Goal: Task Accomplishment & Management: Use online tool/utility

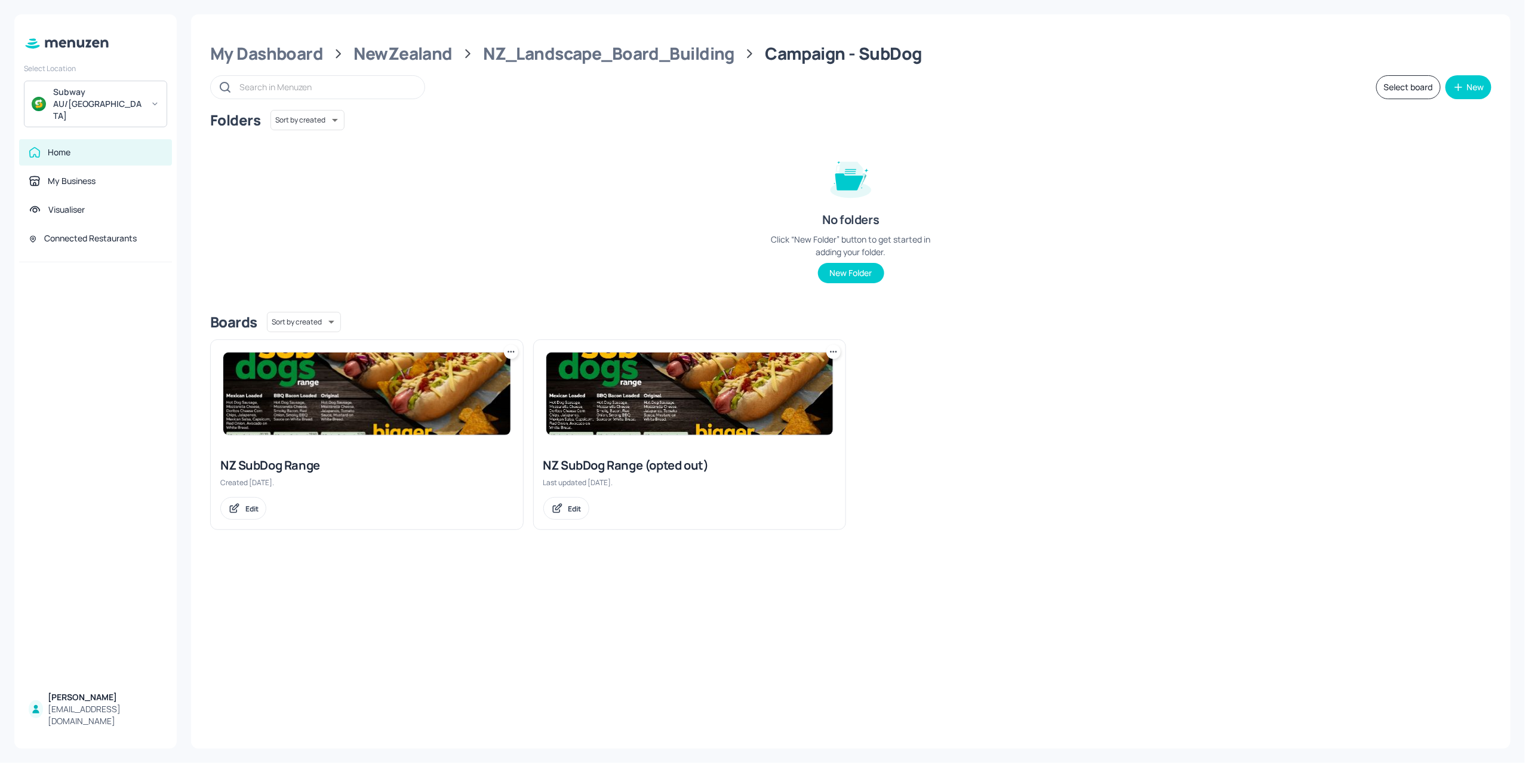
click at [628, 402] on img at bounding box center [689, 393] width 287 height 82
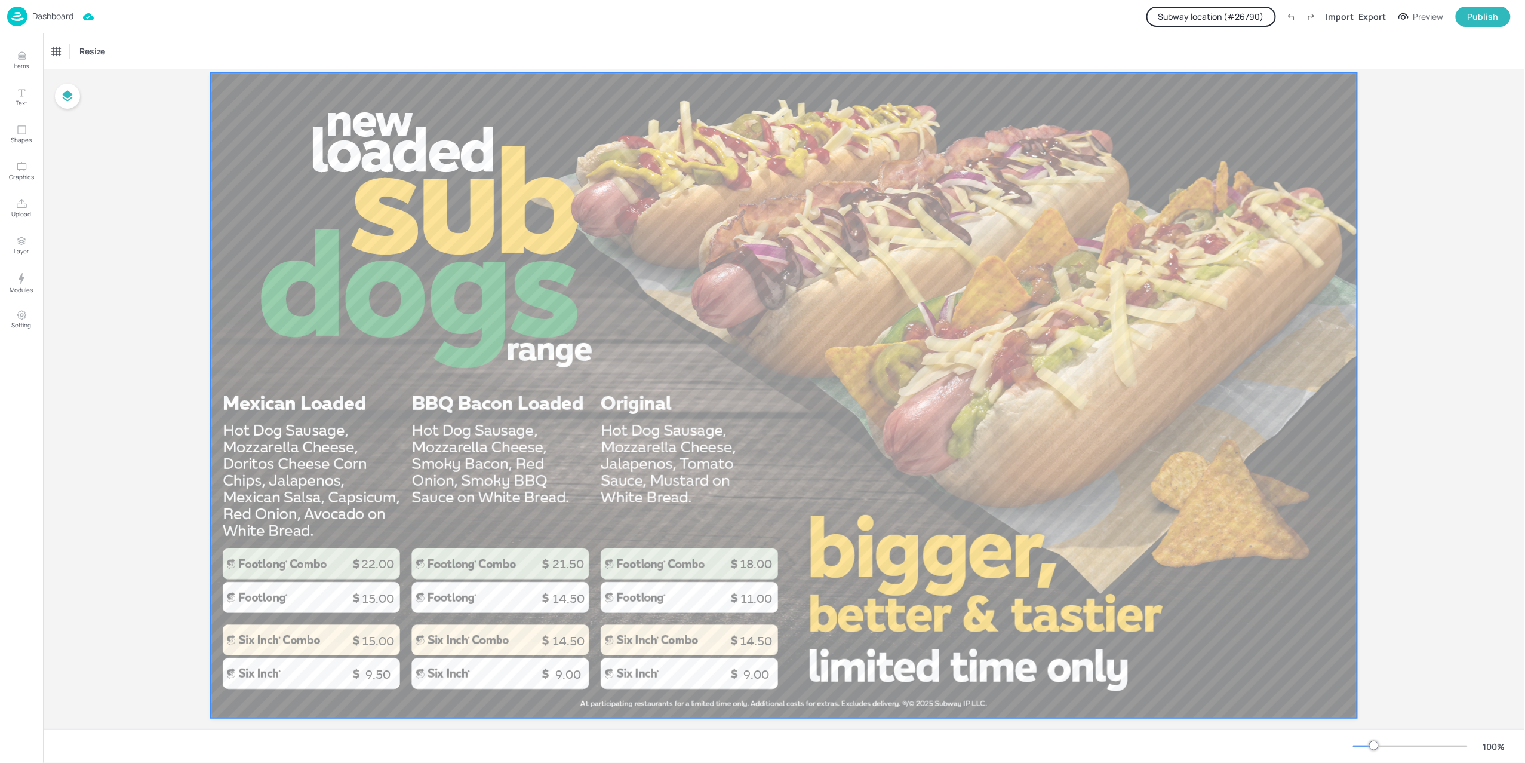
scroll to position [54, 0]
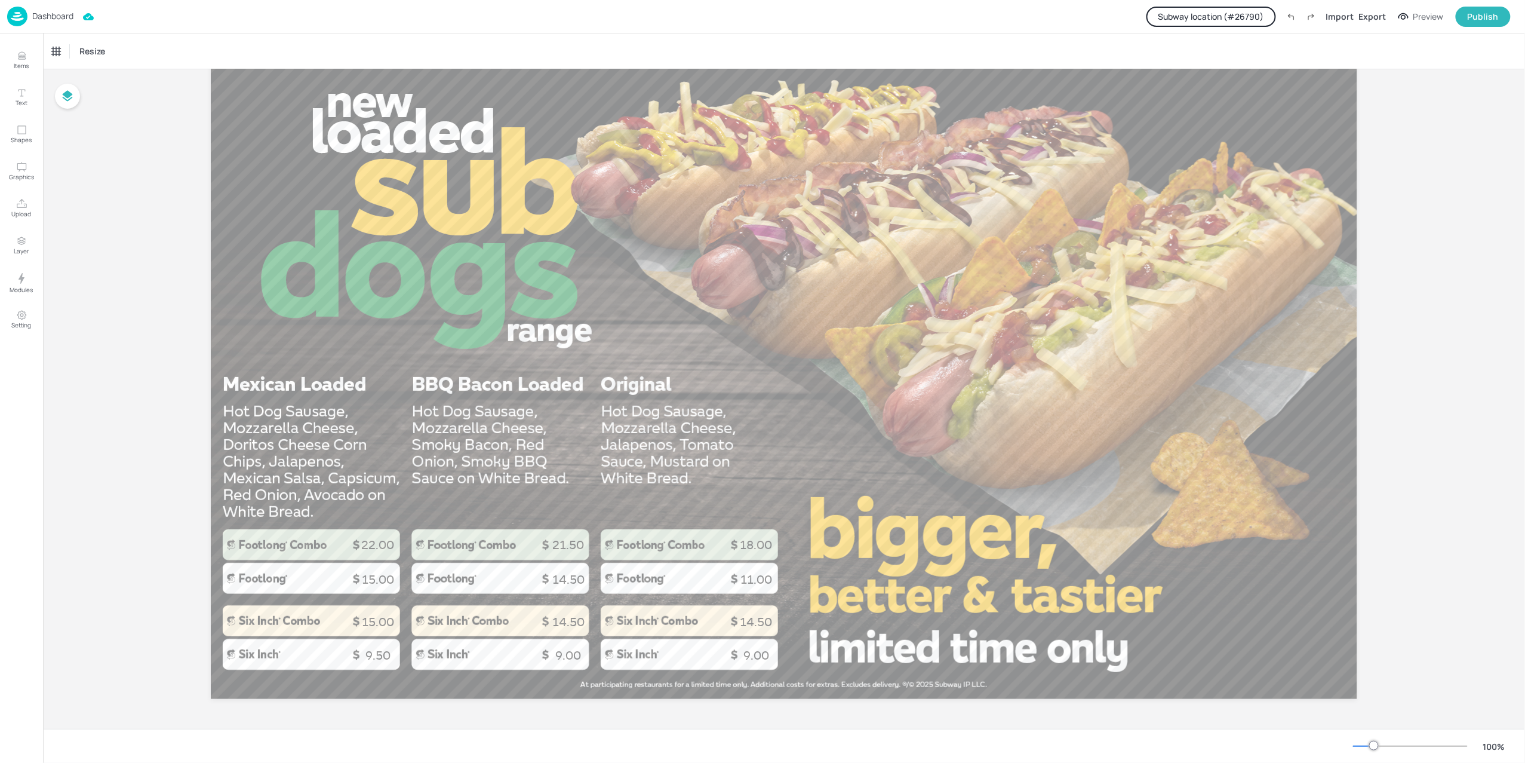
click at [60, 20] on p "Dashboard" at bounding box center [52, 16] width 41 height 8
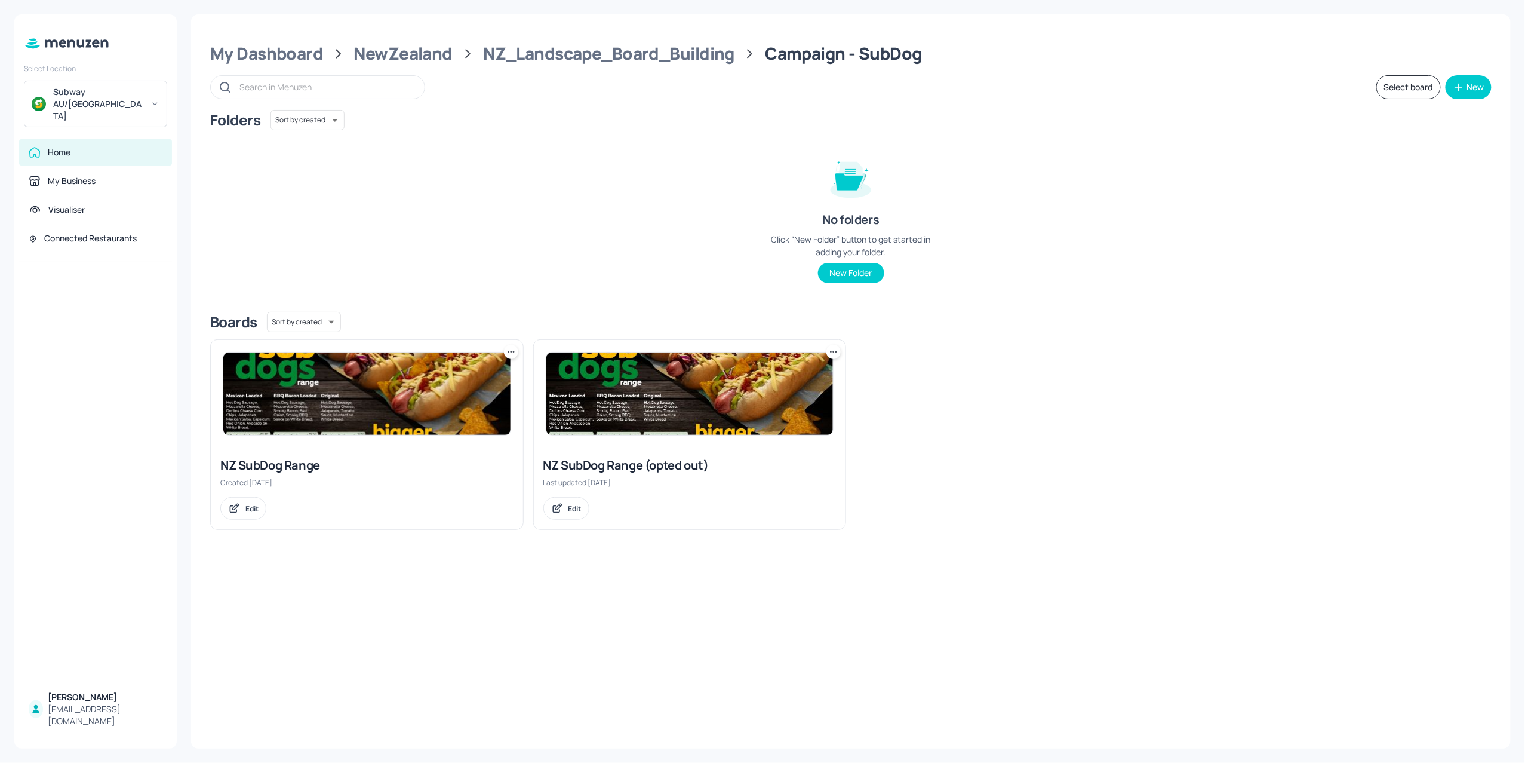
click at [334, 433] on img at bounding box center [366, 393] width 287 height 82
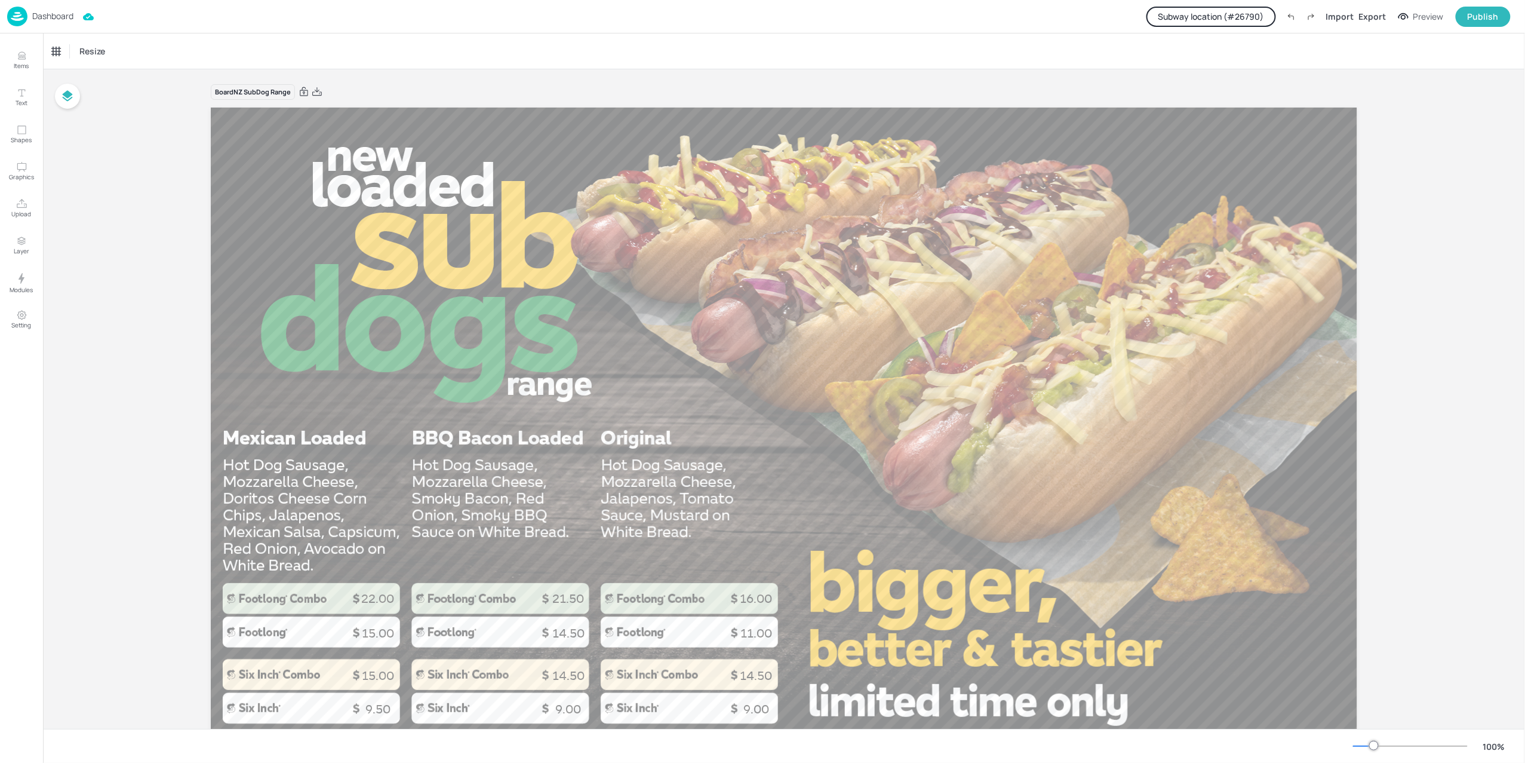
click at [59, 15] on p "Dashboard" at bounding box center [52, 16] width 41 height 8
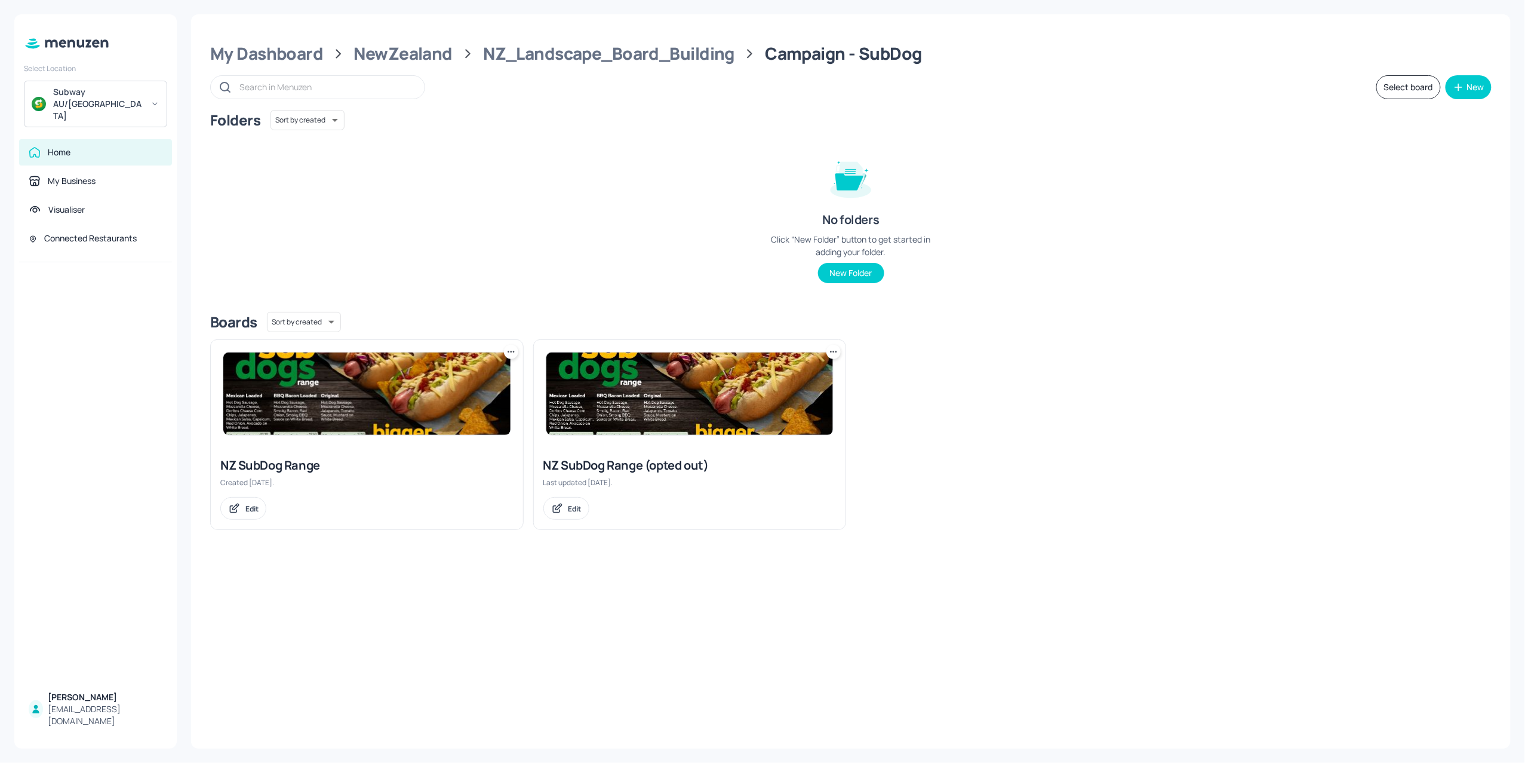
click at [332, 399] on img at bounding box center [366, 393] width 287 height 82
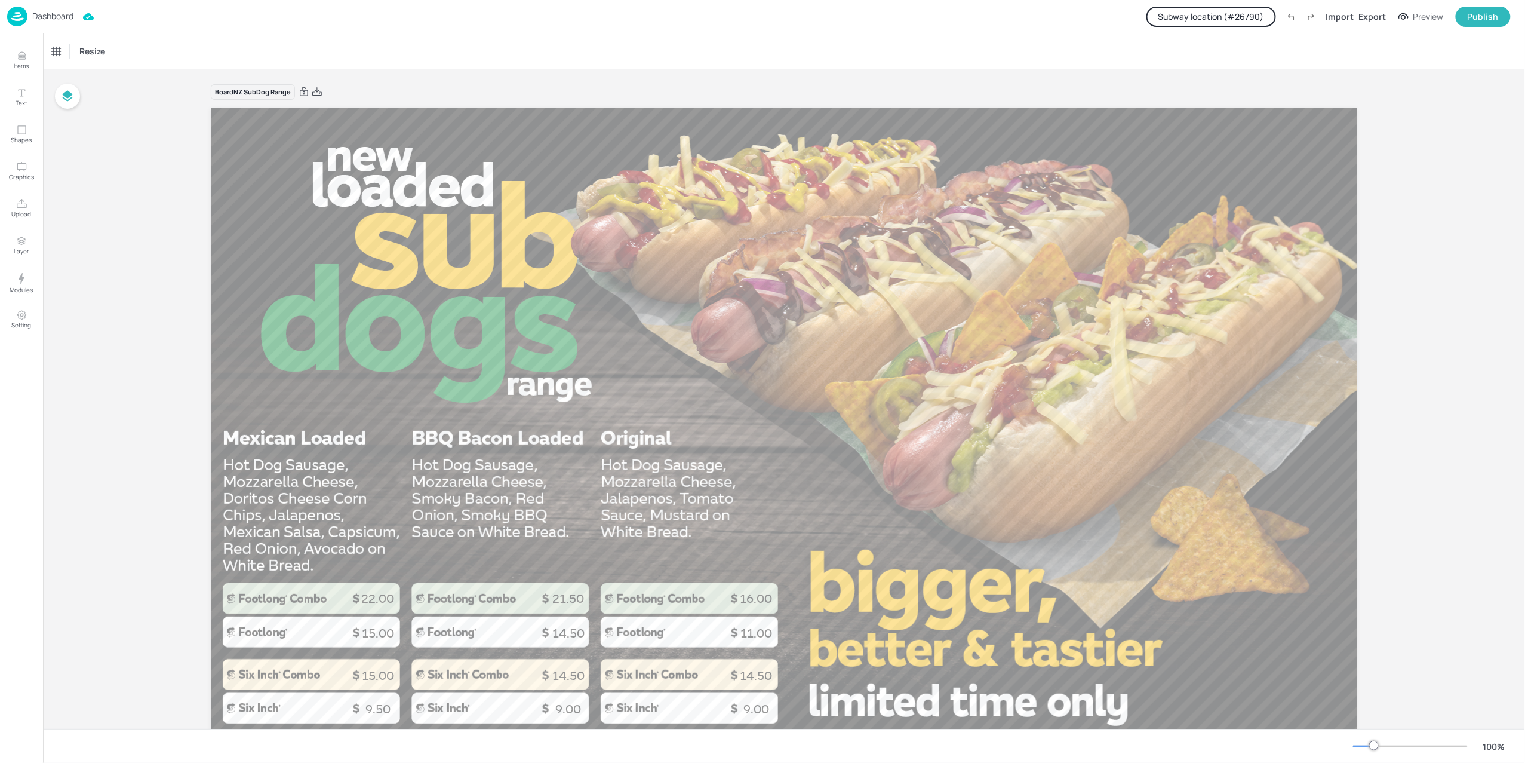
click at [1434, 20] on div "Preview" at bounding box center [1428, 16] width 30 height 13
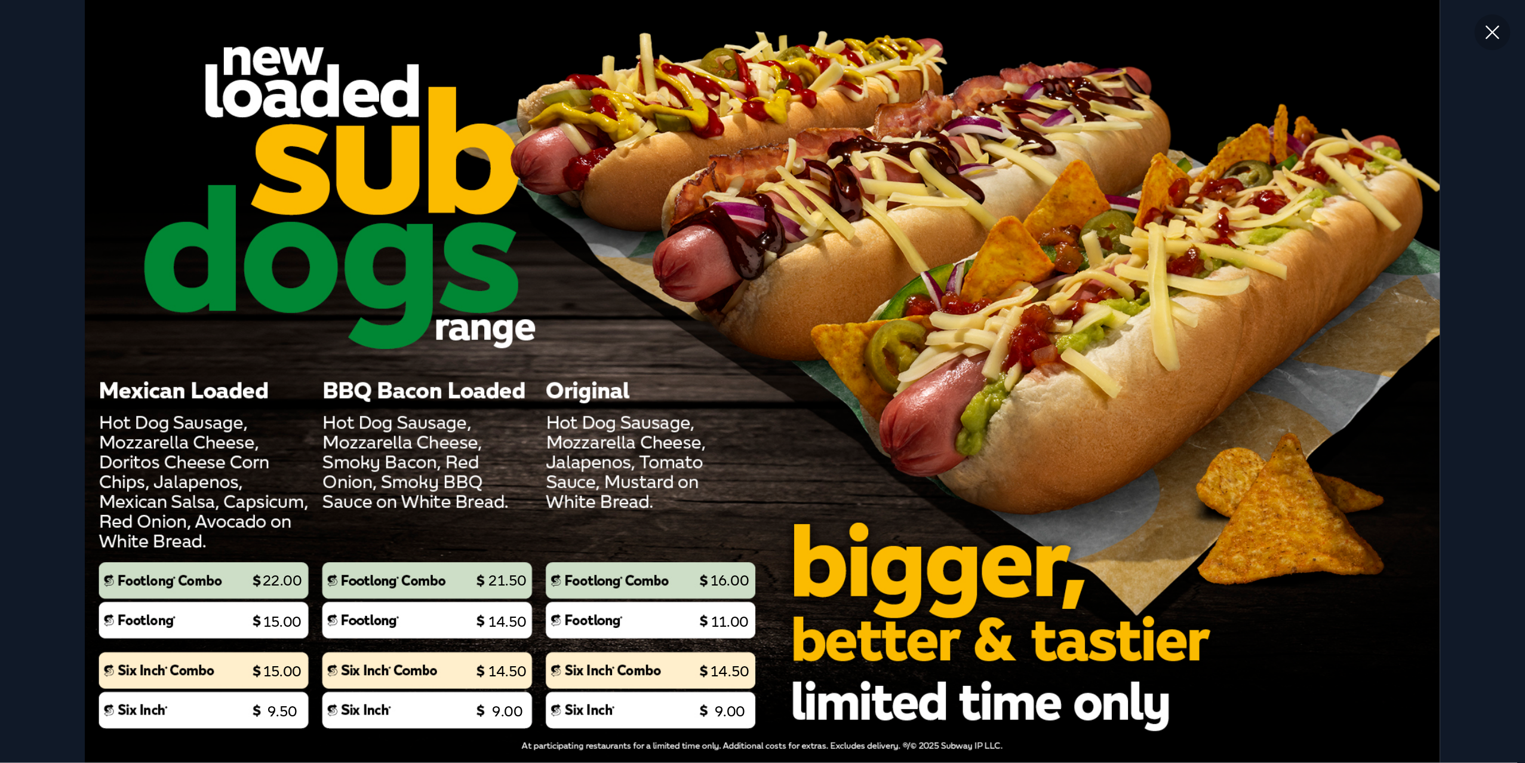
click at [1498, 35] on icon at bounding box center [1492, 31] width 21 height 21
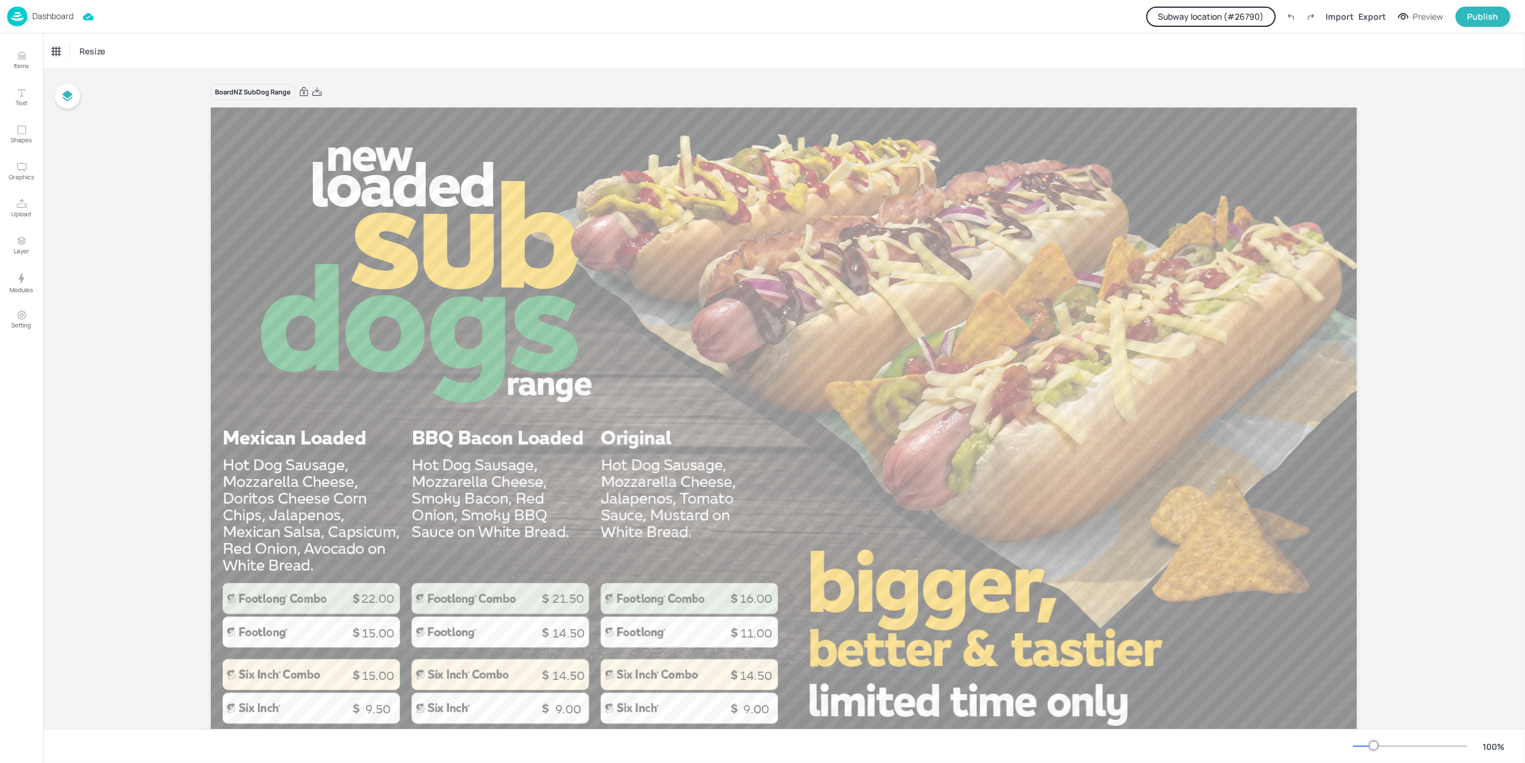
click at [37, 19] on p "Dashboard" at bounding box center [52, 16] width 41 height 8
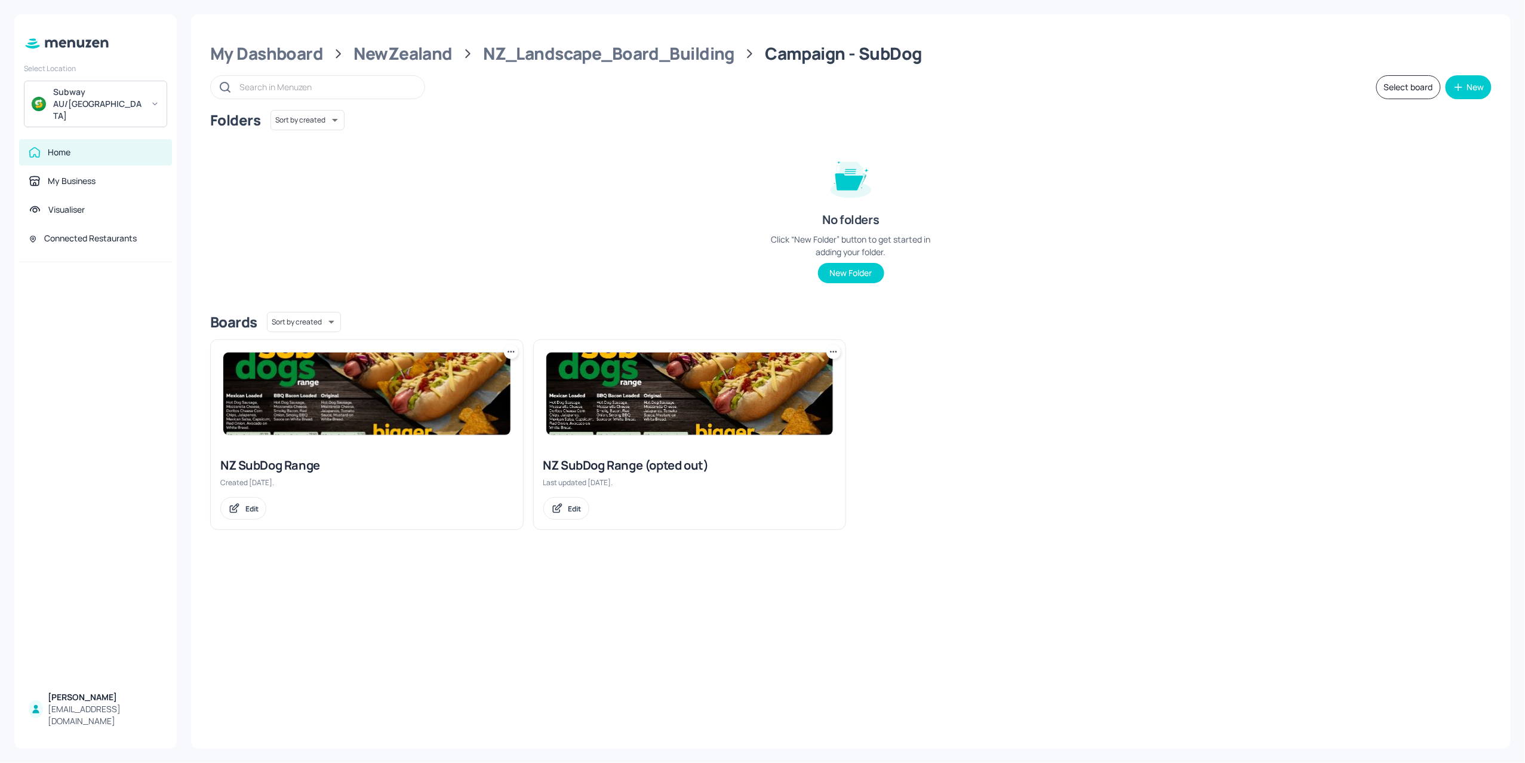
click at [428, 256] on div "Folders Sort by created id ​ No folders Click “New Folder” button to get starte…" at bounding box center [851, 206] width 1282 height 192
click at [352, 392] on img at bounding box center [366, 393] width 287 height 82
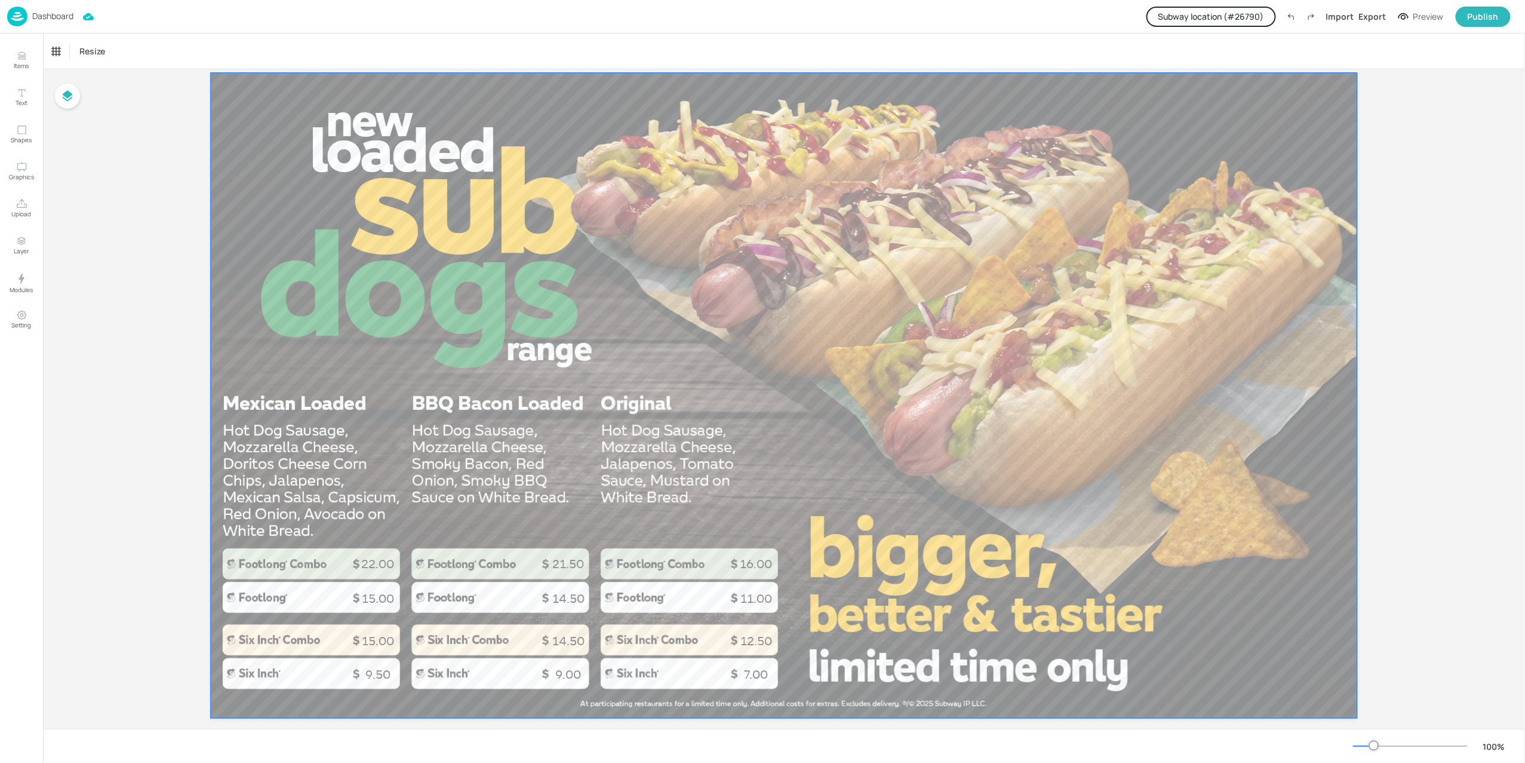
scroll to position [54, 0]
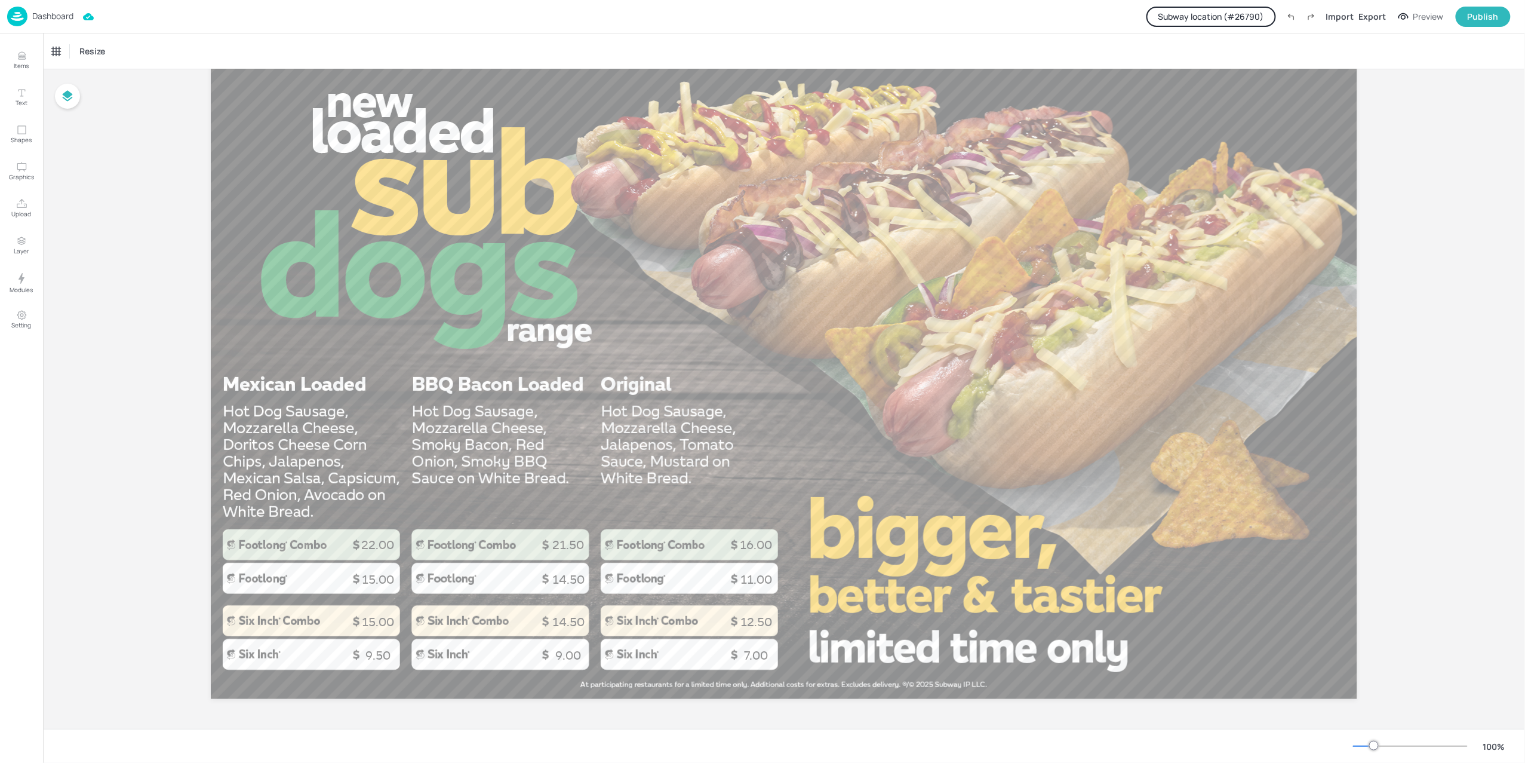
click at [55, 13] on p "Dashboard" at bounding box center [52, 16] width 41 height 8
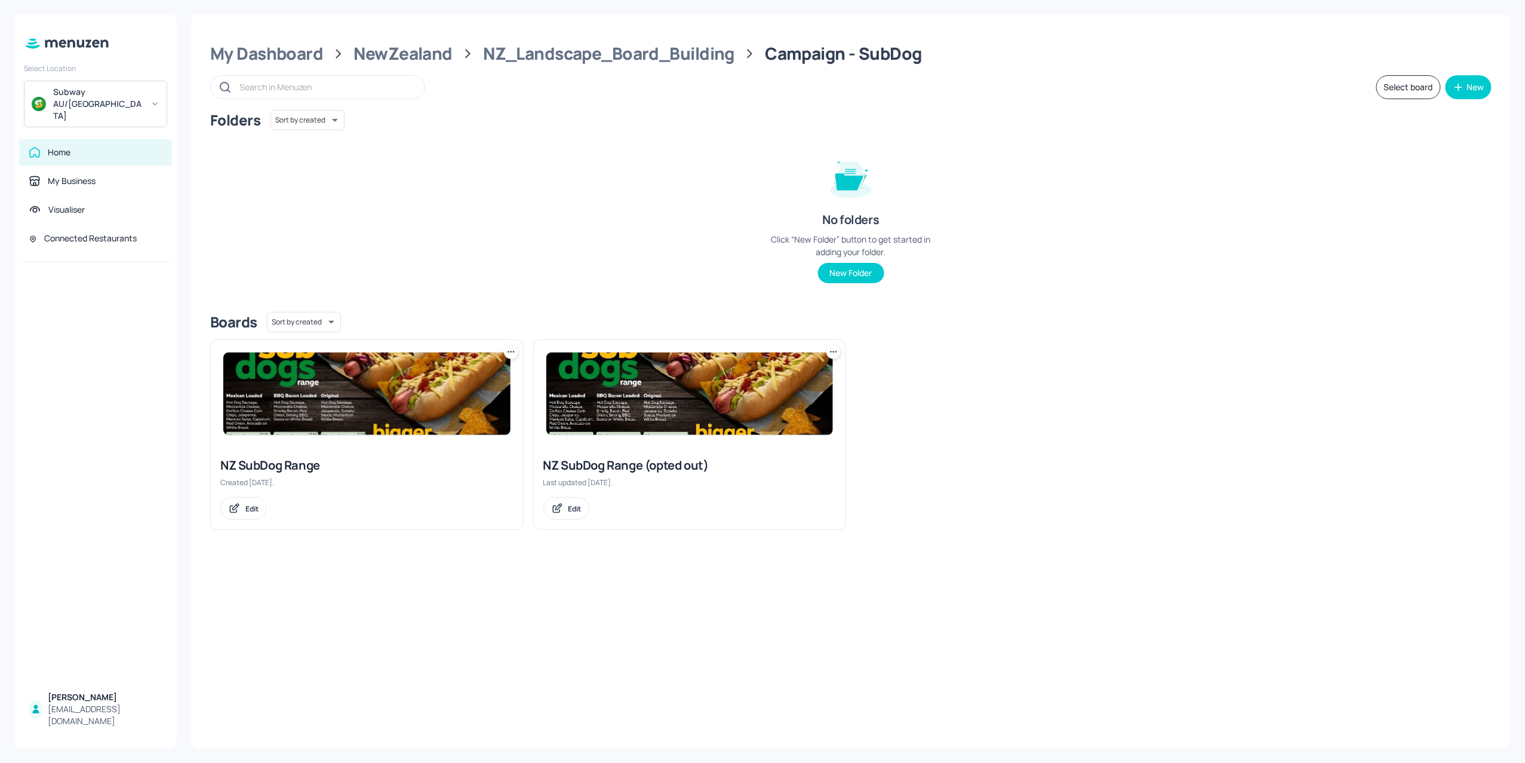
click at [629, 411] on img at bounding box center [689, 393] width 287 height 82
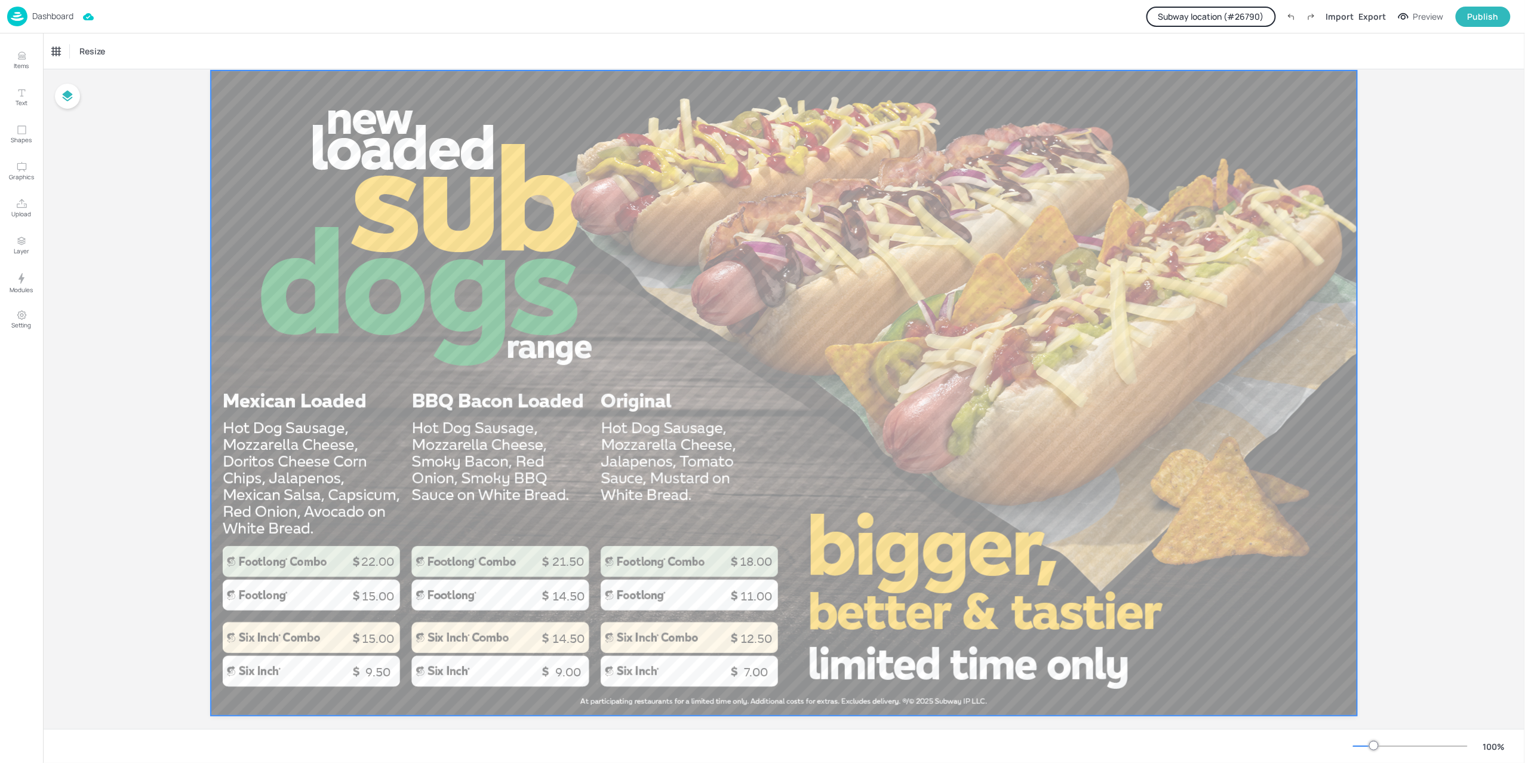
scroll to position [54, 0]
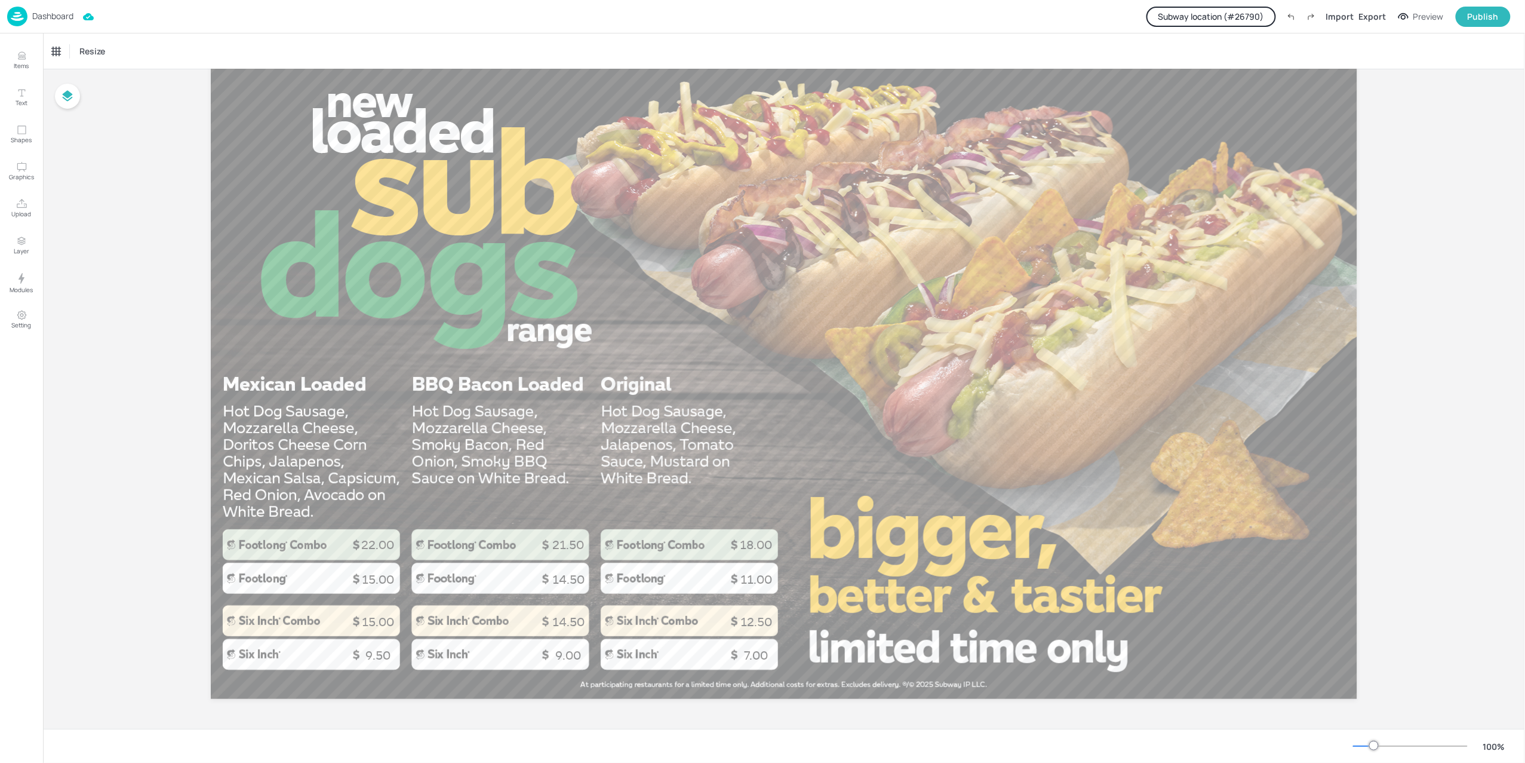
click at [56, 18] on p "Dashboard" at bounding box center [52, 16] width 41 height 8
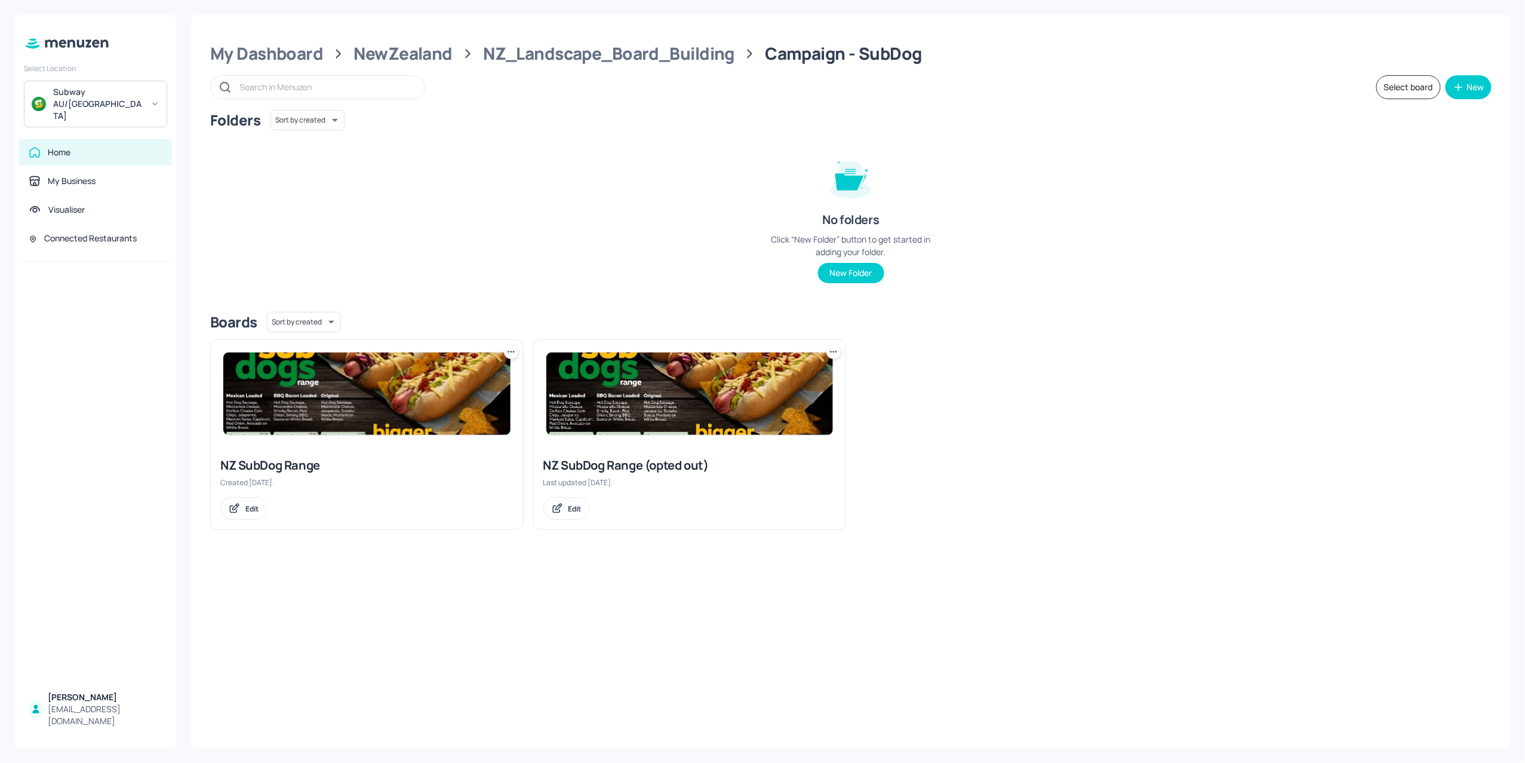
click at [417, 239] on div "Folders Sort by created id ​ No folders Click “New Folder” button to get starte…" at bounding box center [851, 206] width 1282 height 192
click at [358, 386] on img at bounding box center [366, 393] width 287 height 82
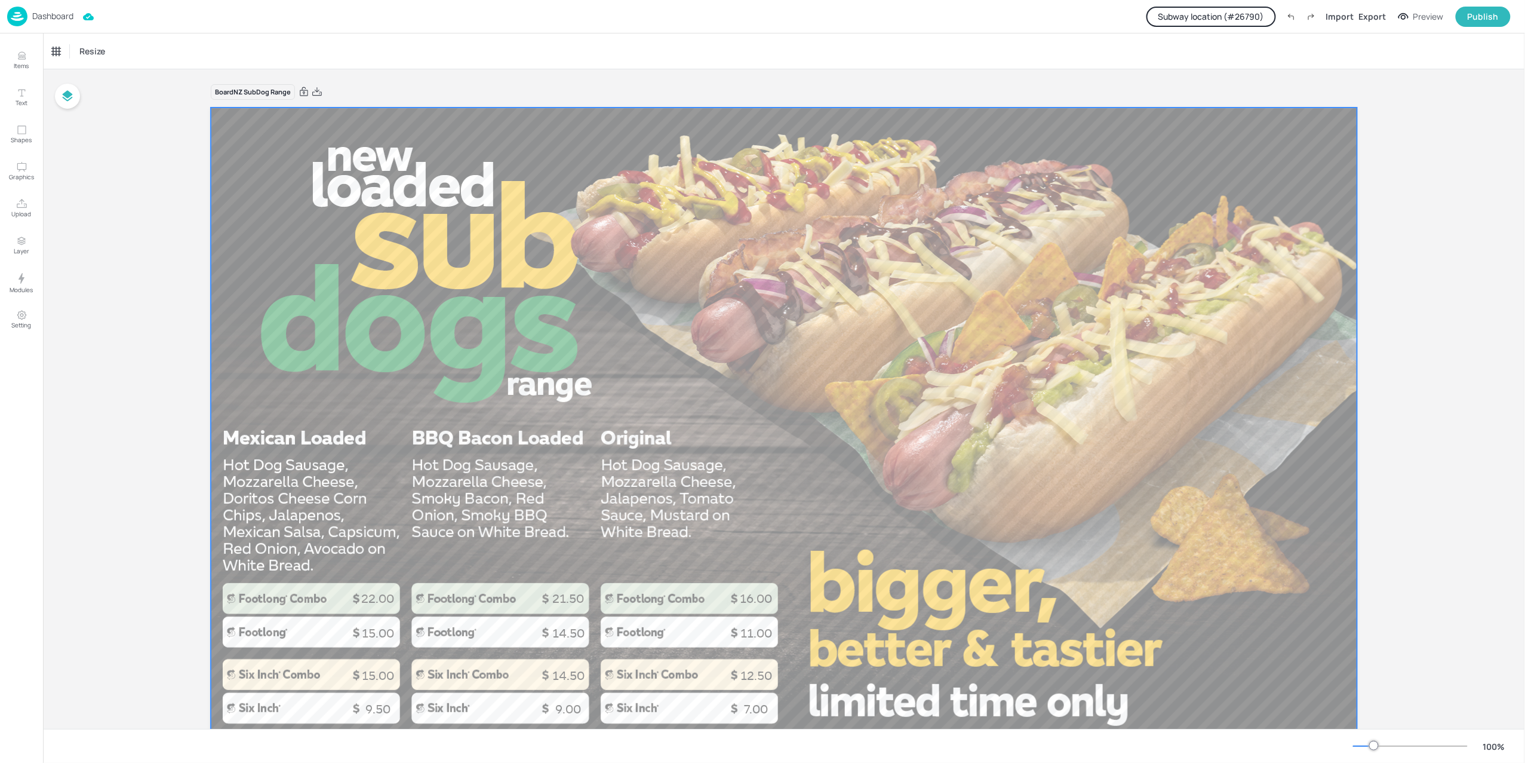
scroll to position [54, 0]
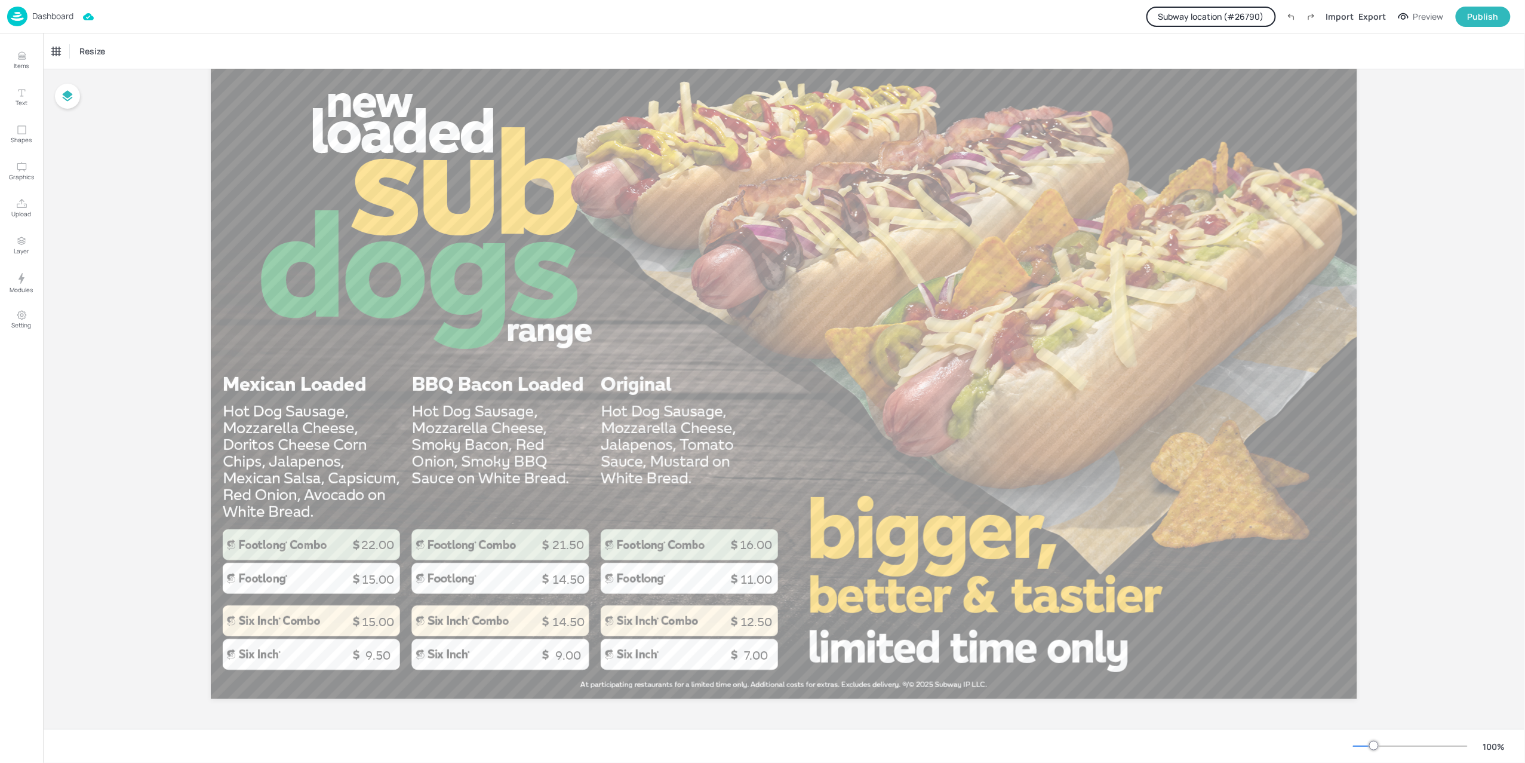
click at [45, 13] on p "Dashboard" at bounding box center [52, 16] width 41 height 8
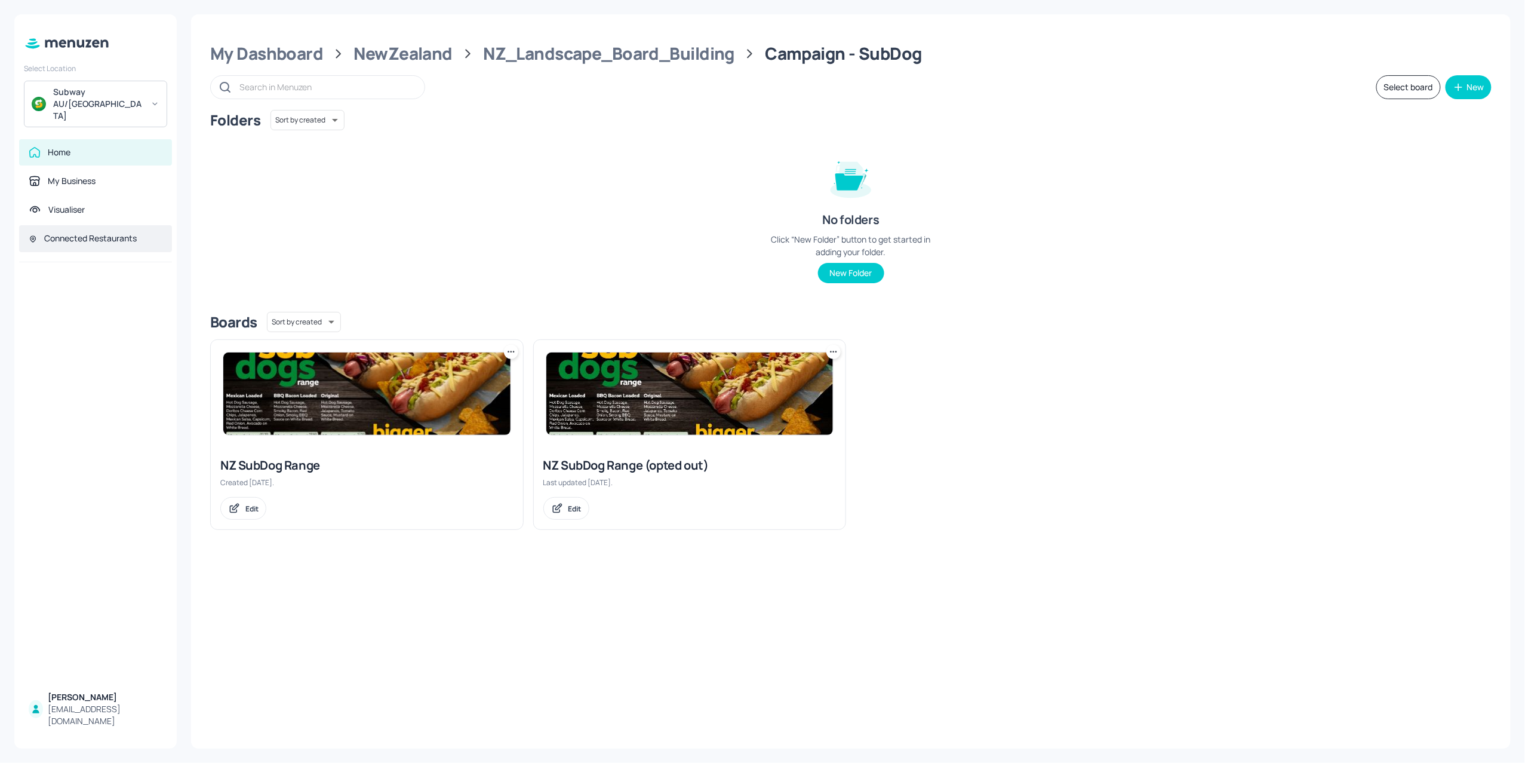
click at [61, 232] on div "Connected Restaurants" at bounding box center [90, 238] width 93 height 12
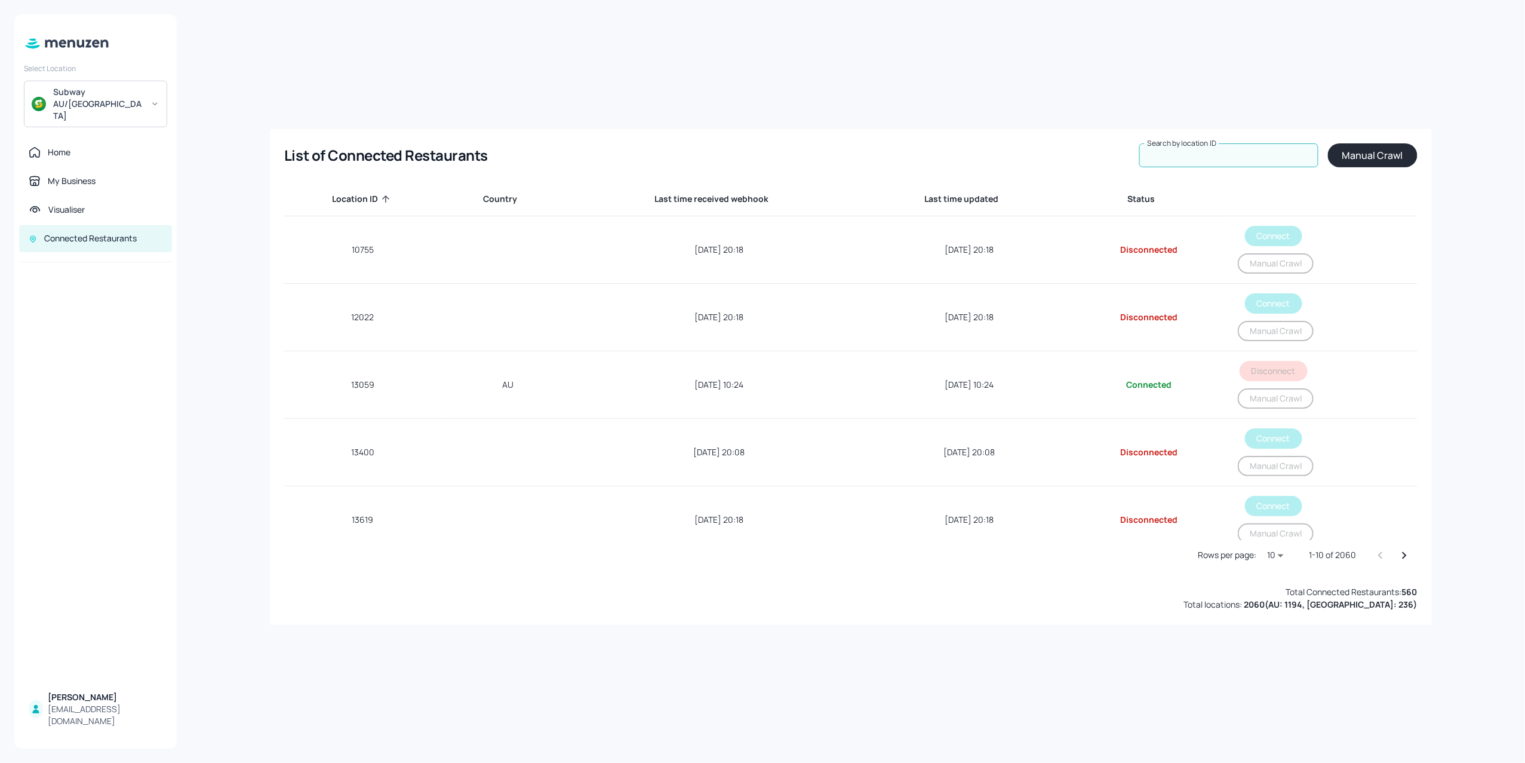
click at [1224, 158] on input "Search by location ID" at bounding box center [1228, 155] width 179 height 24
type input "26790"
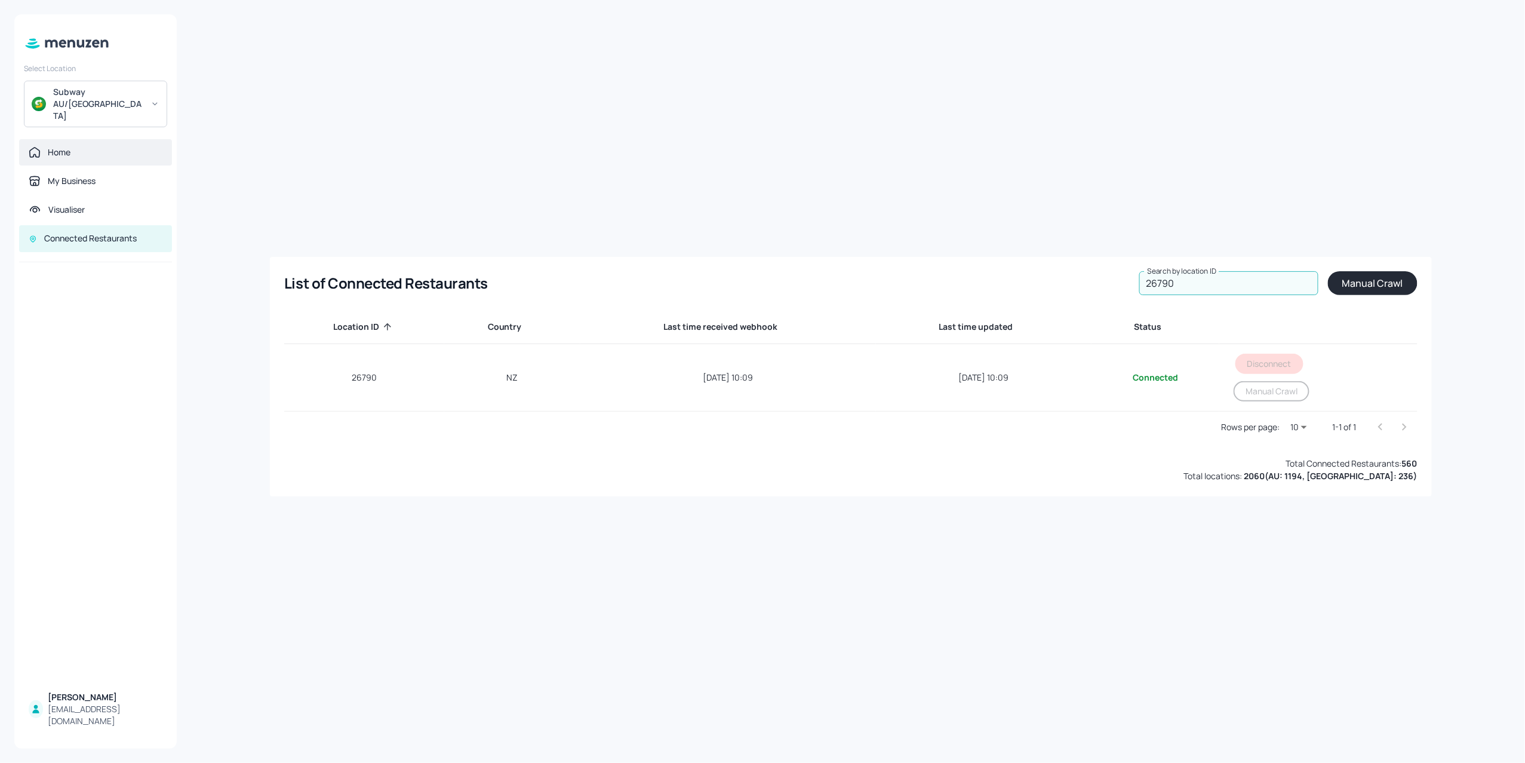
click at [51, 146] on div "Home" at bounding box center [59, 152] width 23 height 12
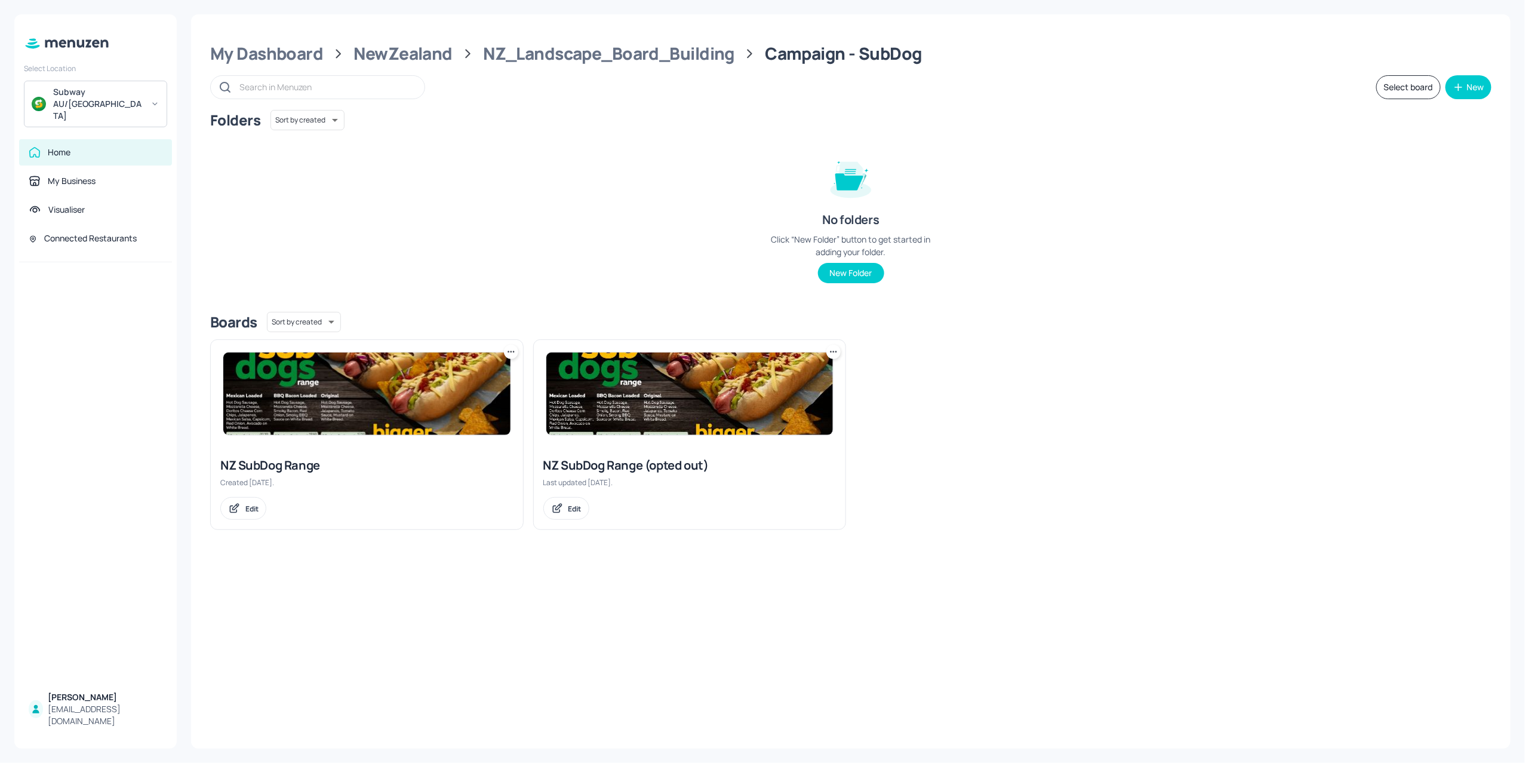
click at [265, 393] on img at bounding box center [366, 393] width 287 height 82
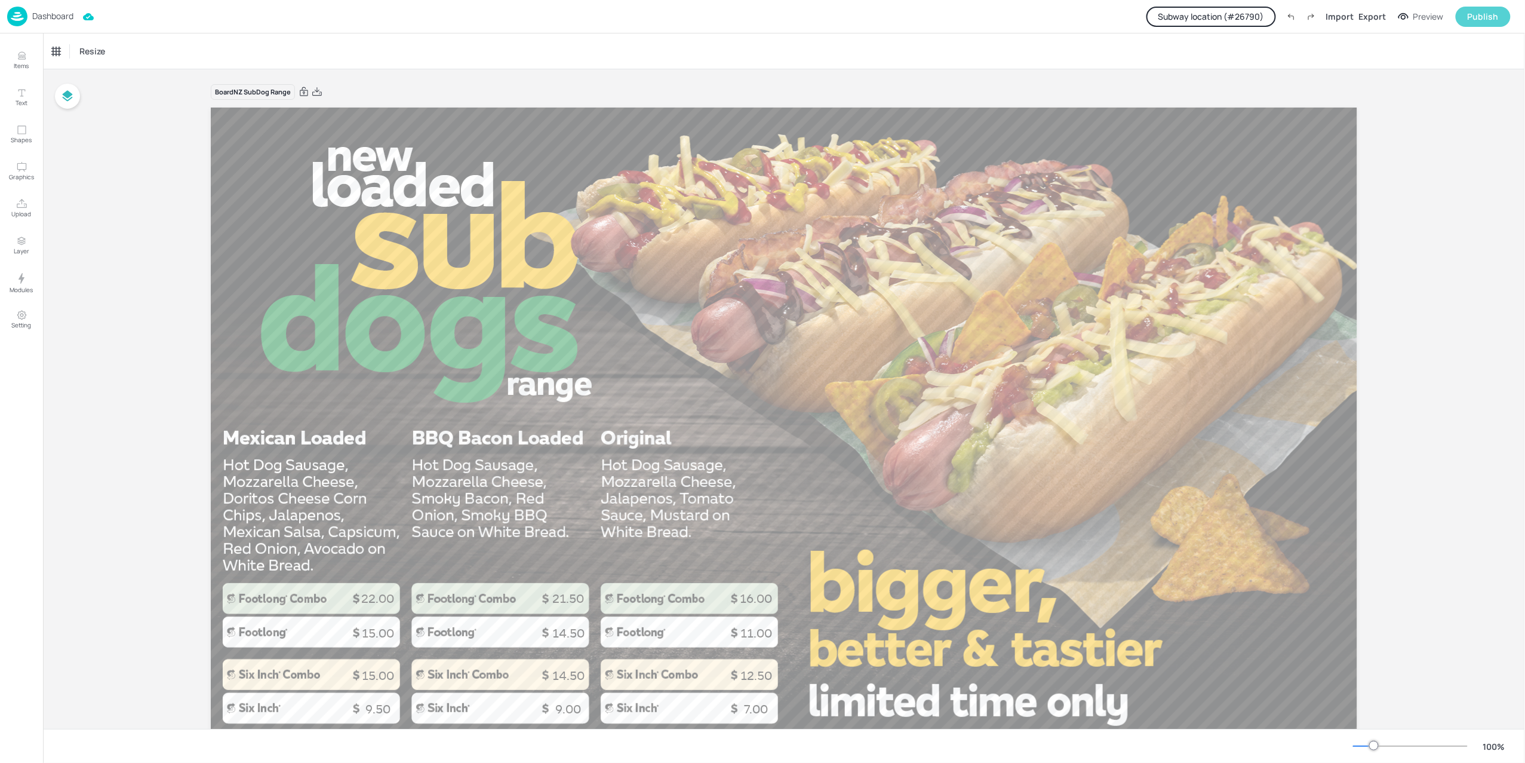
click at [1480, 17] on div "Publish" at bounding box center [1483, 16] width 31 height 13
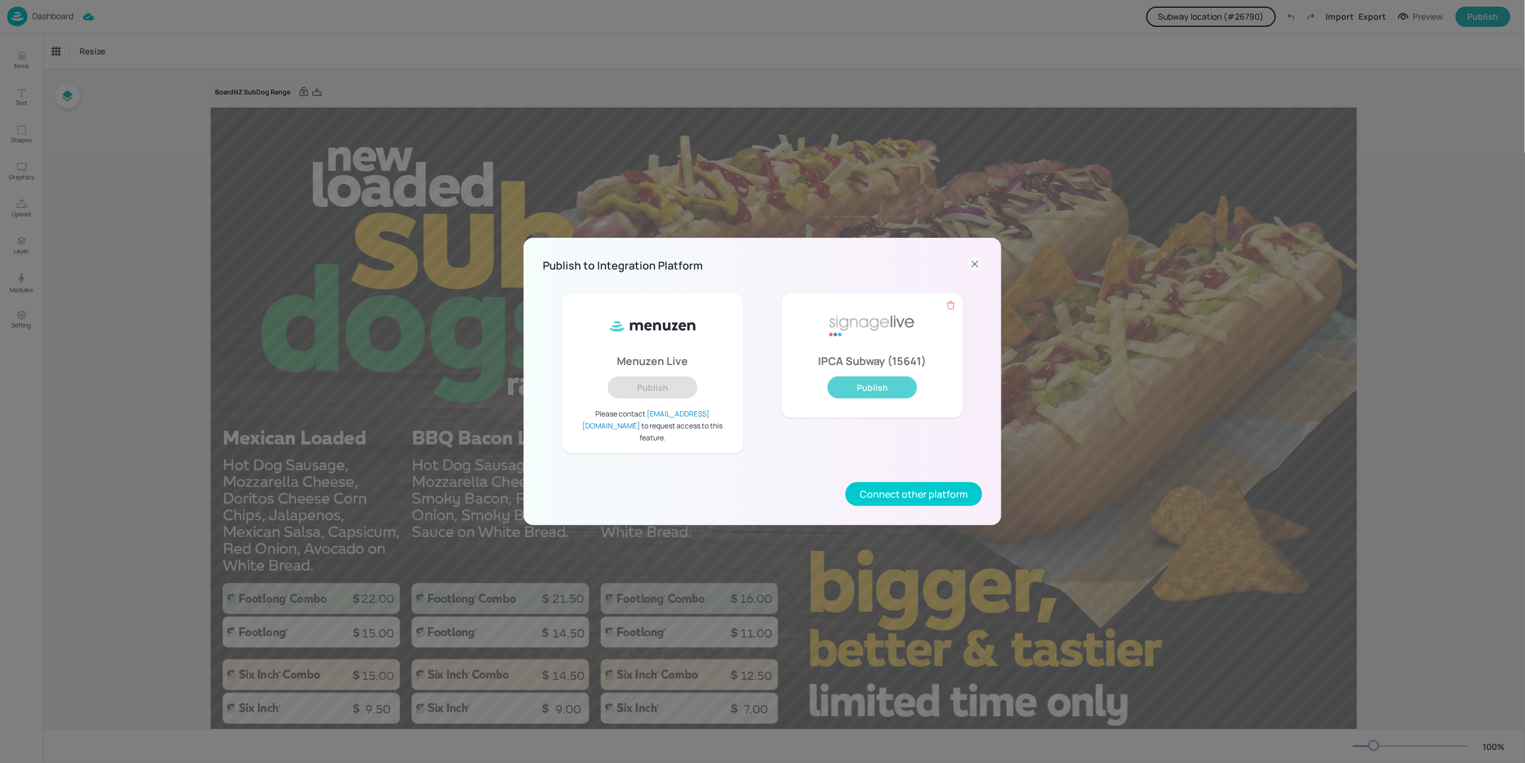
click at [849, 395] on button "Publish" at bounding box center [873, 387] width 90 height 22
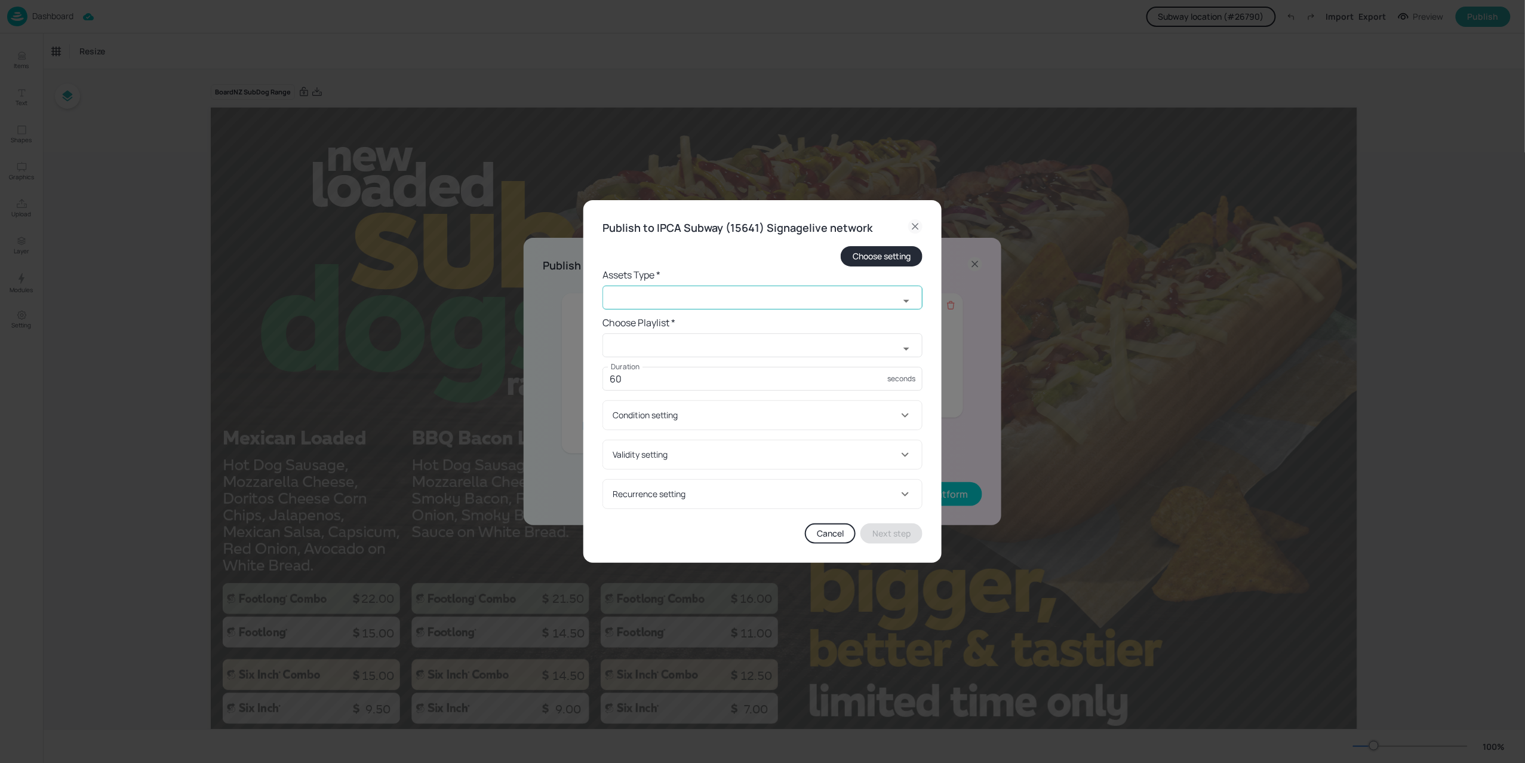
click at [904, 299] on icon "Open" at bounding box center [906, 301] width 14 height 14
click at [627, 364] on li "old widget" at bounding box center [763, 363] width 320 height 20
type input "old widget"
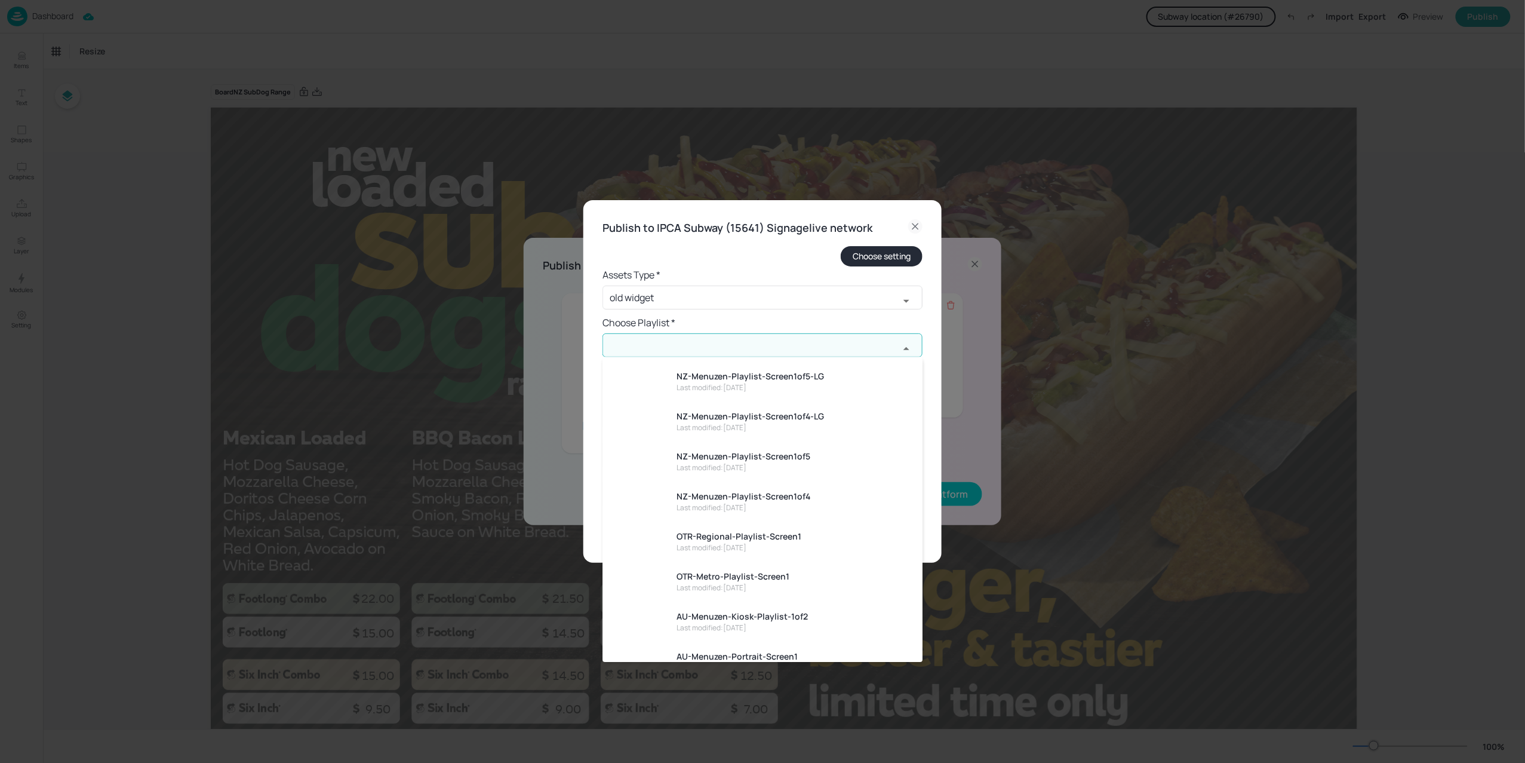
click at [741, 352] on input "text" at bounding box center [751, 345] width 297 height 24
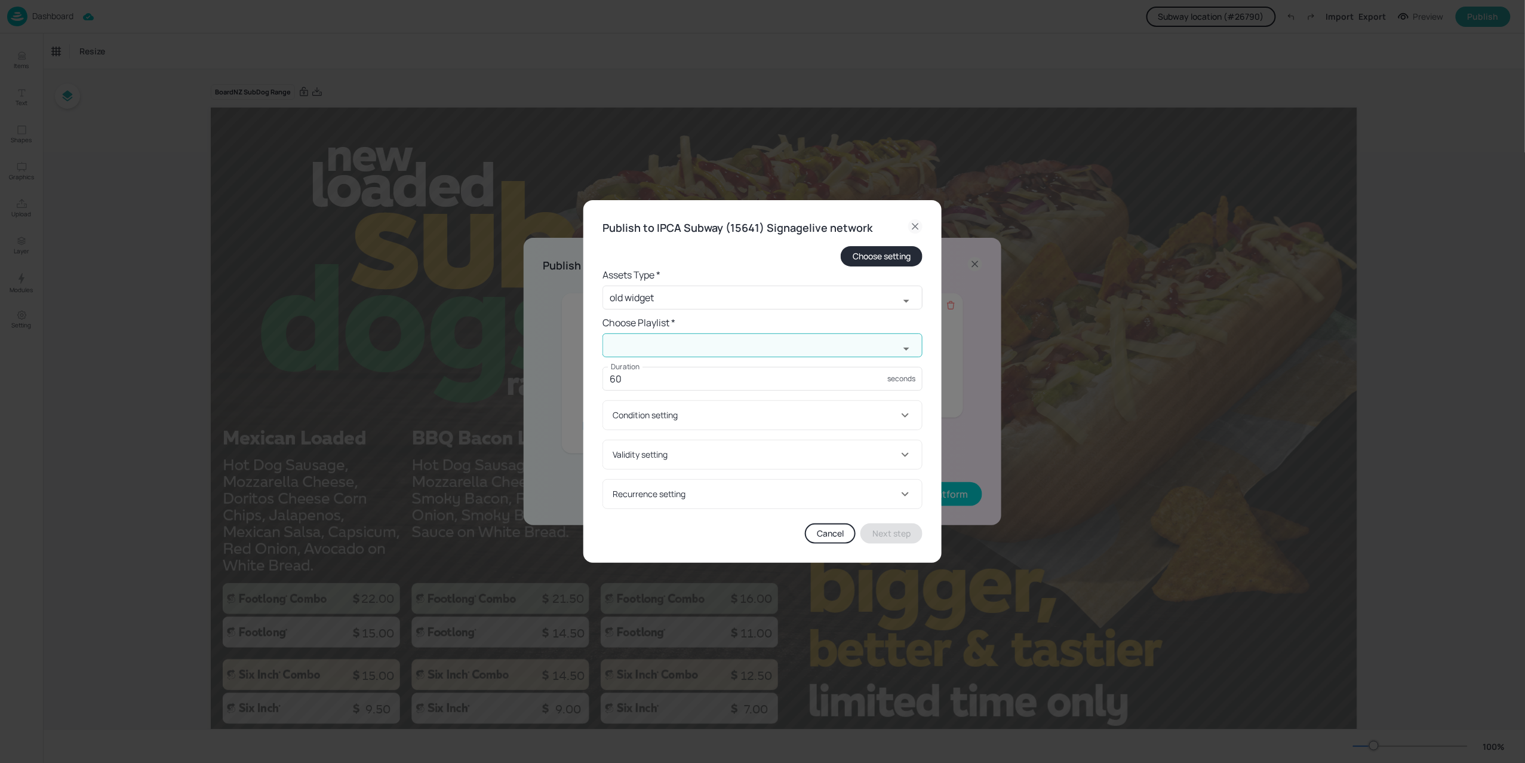
click at [741, 352] on input "text" at bounding box center [751, 345] width 297 height 24
drag, startPoint x: 981, startPoint y: 440, endPoint x: 946, endPoint y: 453, distance: 36.8
click at [981, 441] on div "Publish to IPCA Subway (15641) Signagelive network Choose setting Assets Type *…" at bounding box center [762, 381] width 1525 height 763
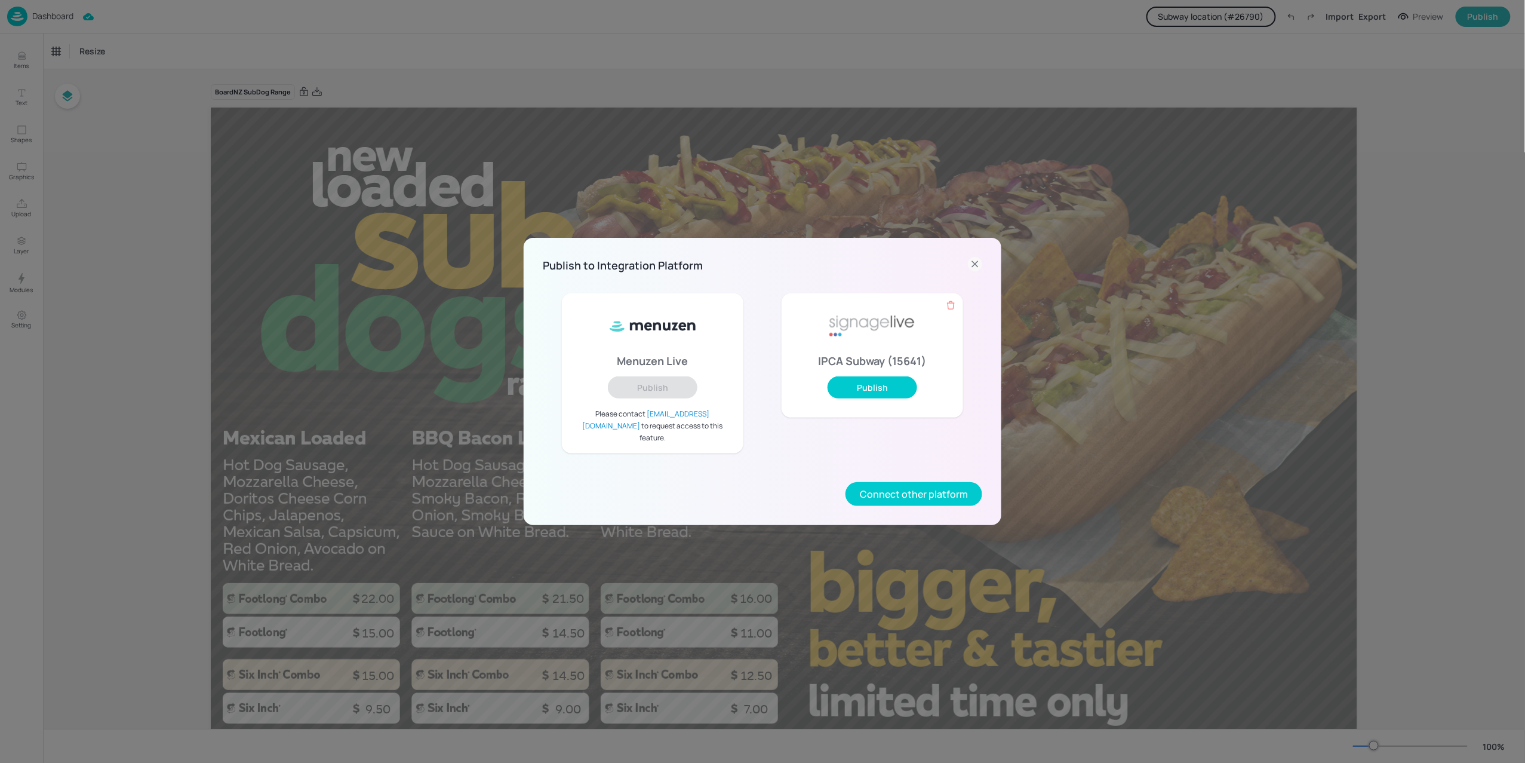
click at [971, 268] on icon at bounding box center [975, 264] width 14 height 14
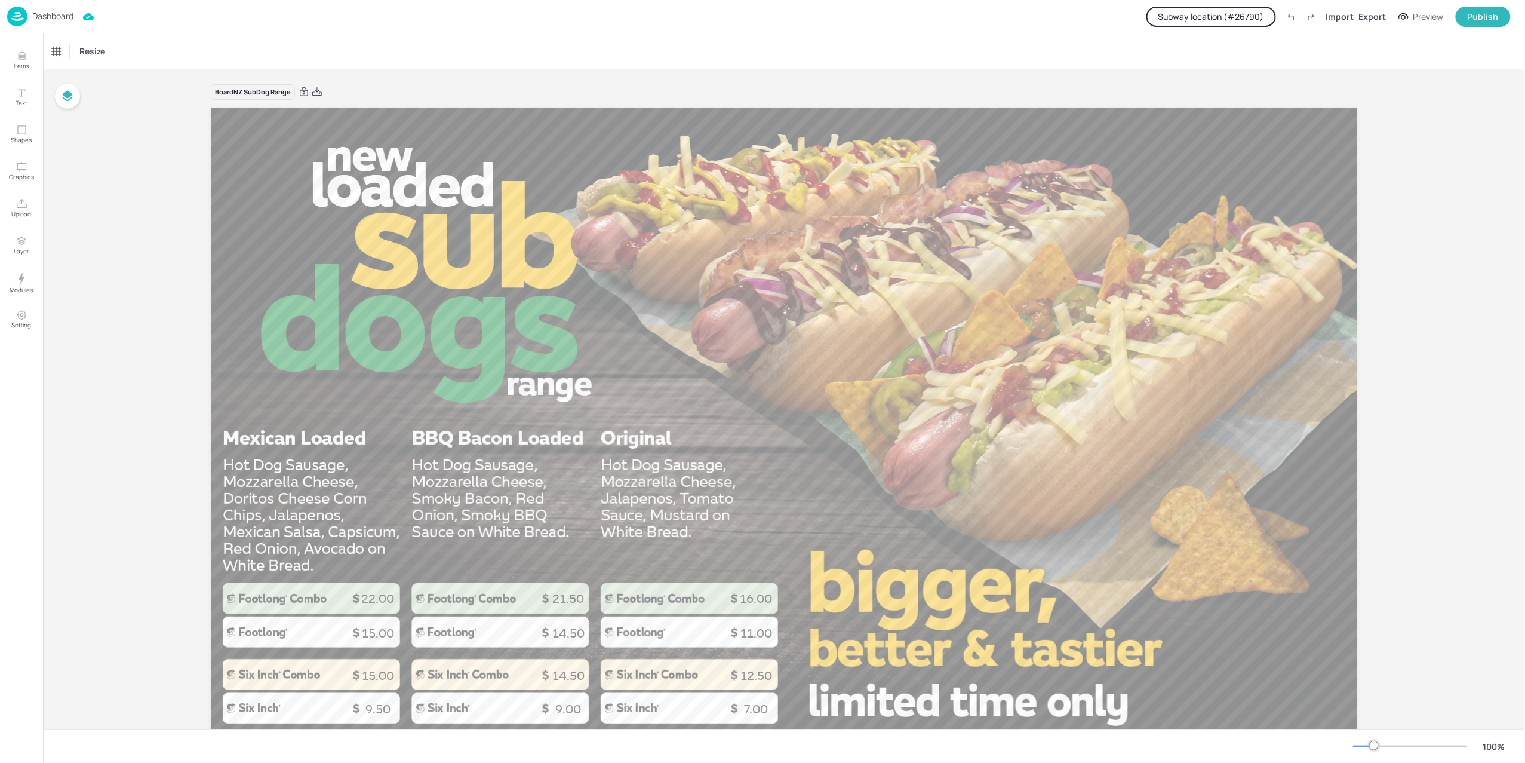
click at [36, 12] on p "Dashboard" at bounding box center [52, 16] width 41 height 8
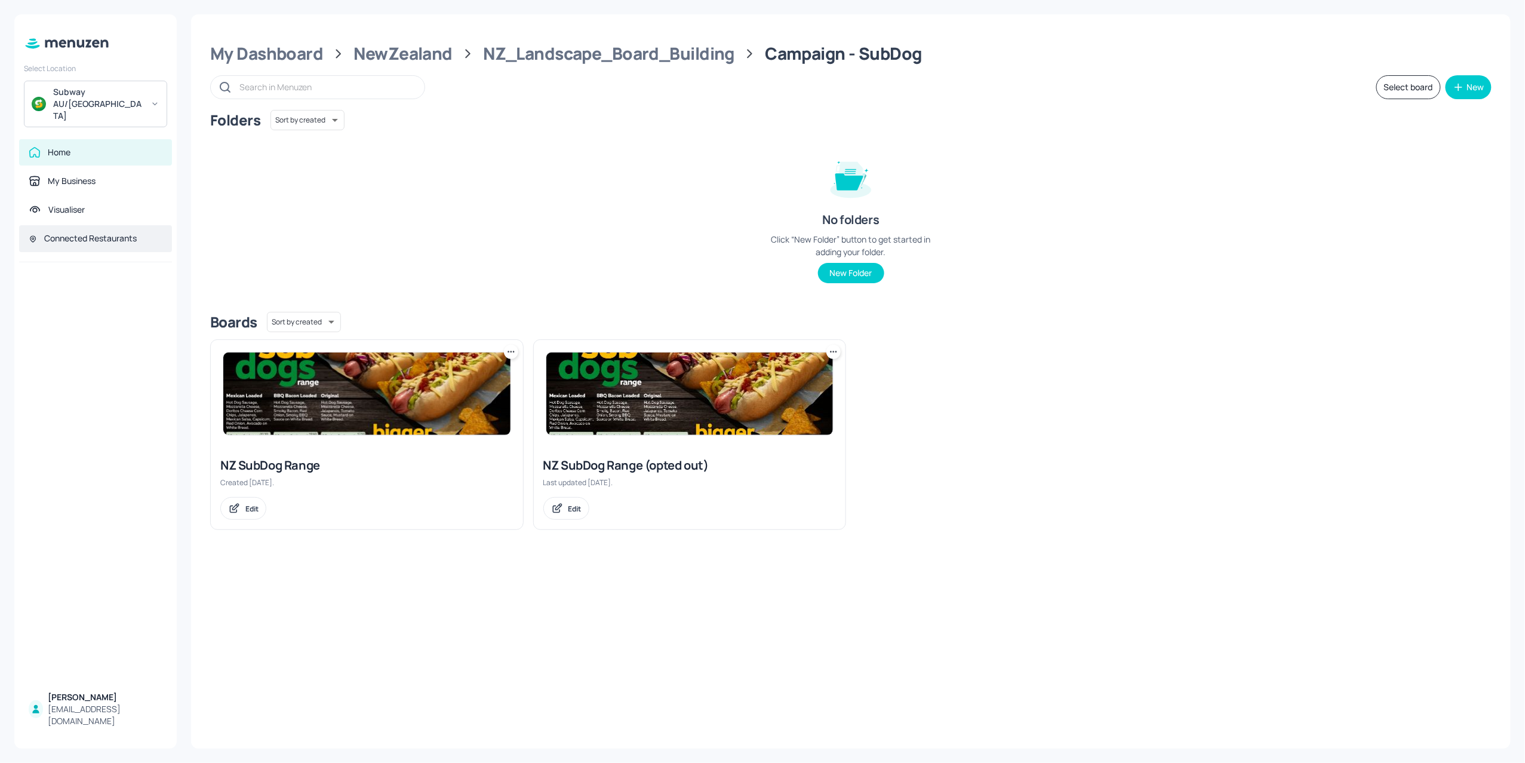
click at [72, 232] on div "Connected Restaurants" at bounding box center [90, 238] width 93 height 12
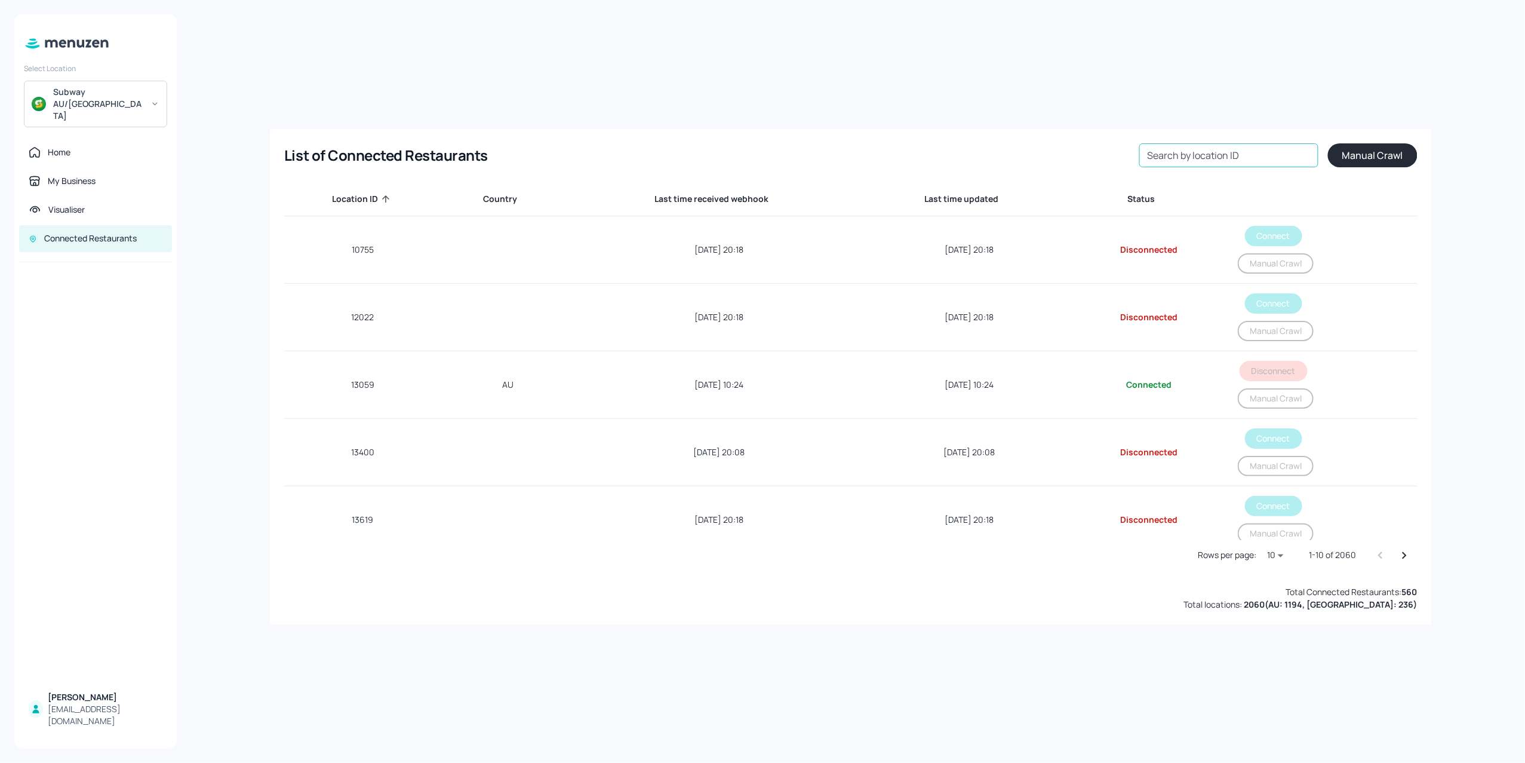
click at [1247, 158] on input "Search by location ID" at bounding box center [1228, 155] width 179 height 24
type input "26790"
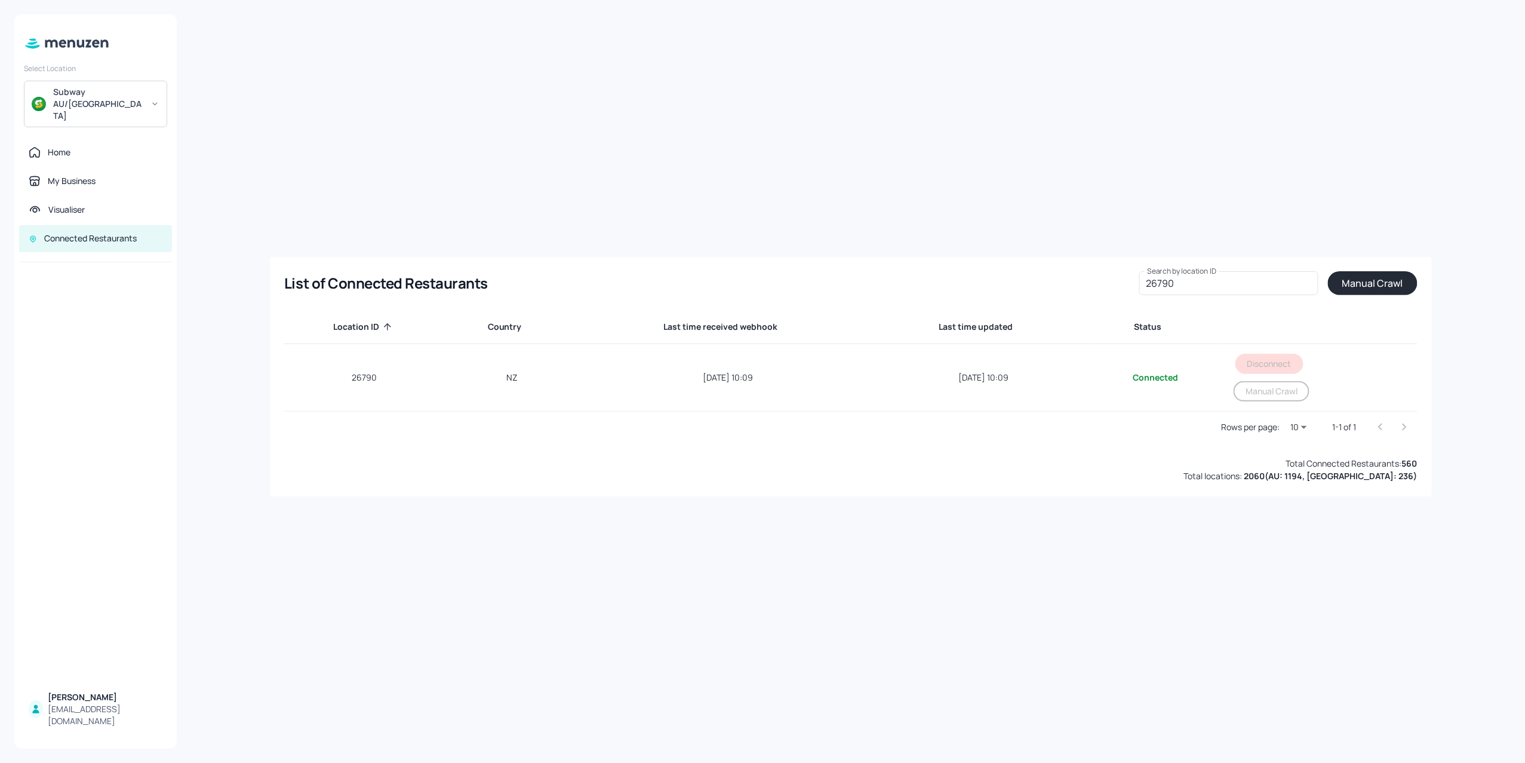
click at [1365, 285] on button "Manual Crawl" at bounding box center [1373, 283] width 90 height 24
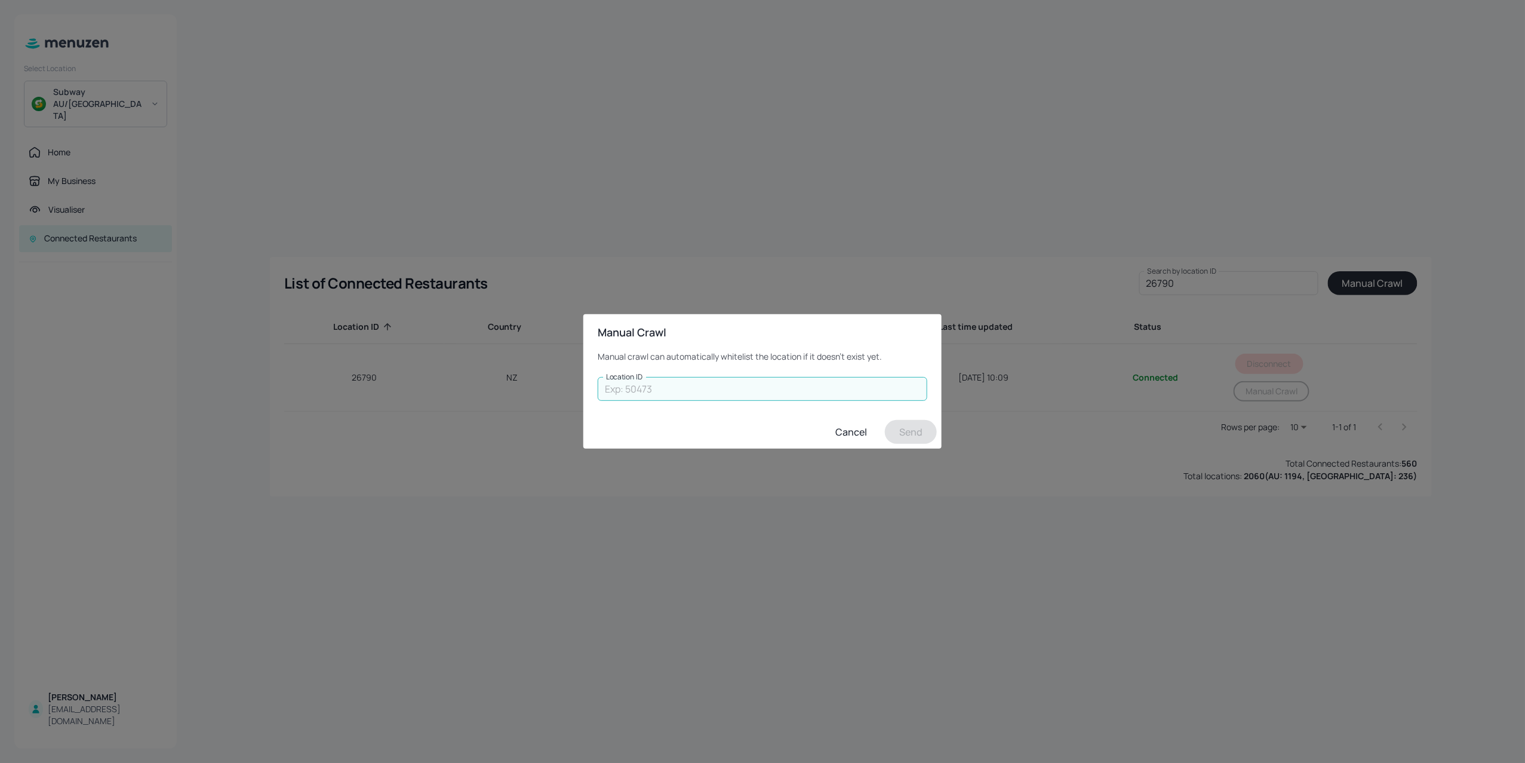
click at [713, 388] on input "Location ID" at bounding box center [763, 389] width 330 height 24
type input "26790"
click at [912, 433] on button "Send" at bounding box center [911, 432] width 52 height 24
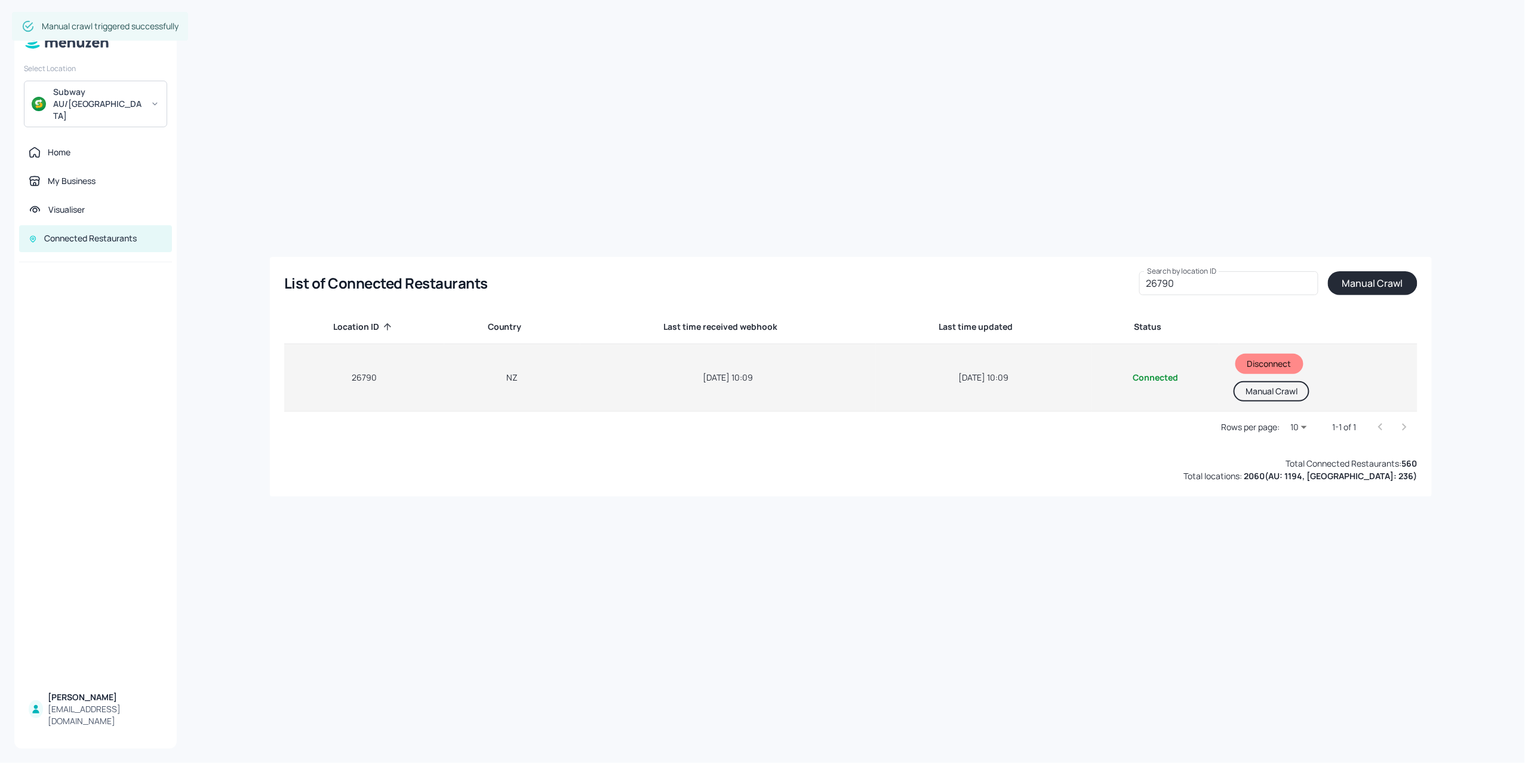
click at [1282, 395] on button "Manual Crawl" at bounding box center [1272, 391] width 76 height 20
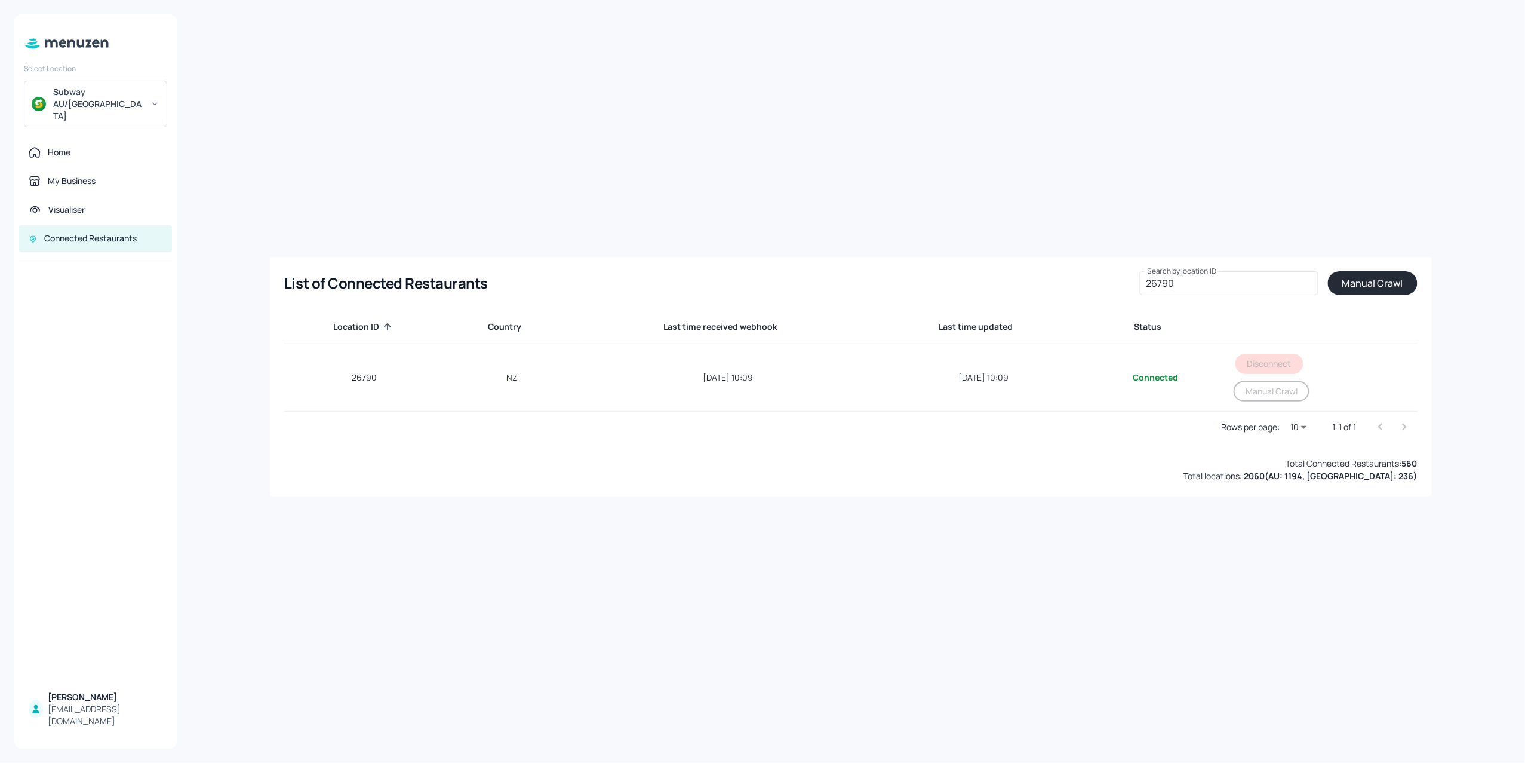
drag, startPoint x: 853, startPoint y: 572, endPoint x: 804, endPoint y: 536, distance: 61.0
click at [841, 562] on div "List of Connected Restaurants Search by location ID 26790 Search by location ID…" at bounding box center [851, 381] width 1320 height 734
click at [69, 146] on div "Home" at bounding box center [59, 152] width 23 height 12
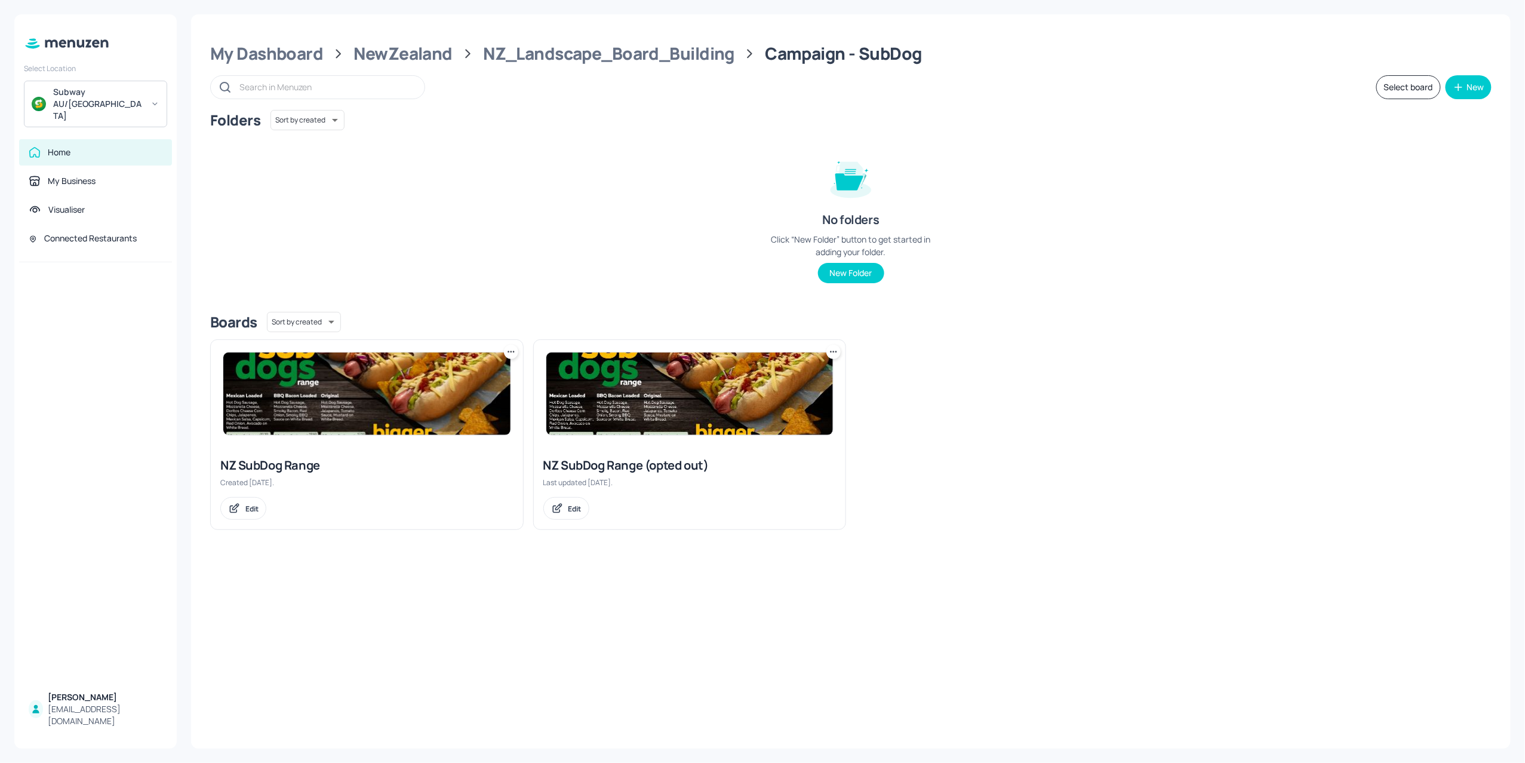
click at [365, 393] on img at bounding box center [366, 393] width 287 height 82
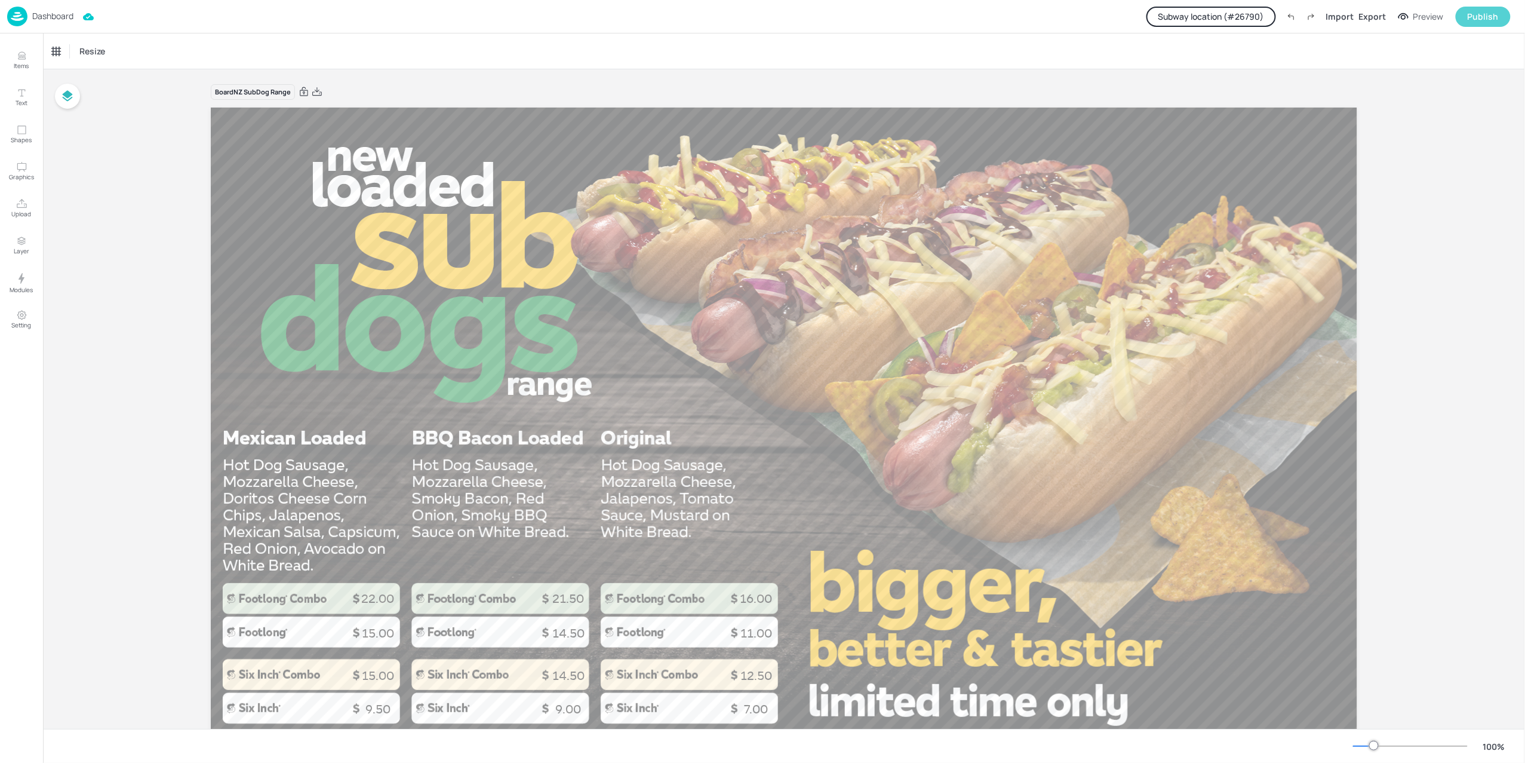
click at [1489, 14] on div "Publish" at bounding box center [1483, 16] width 31 height 13
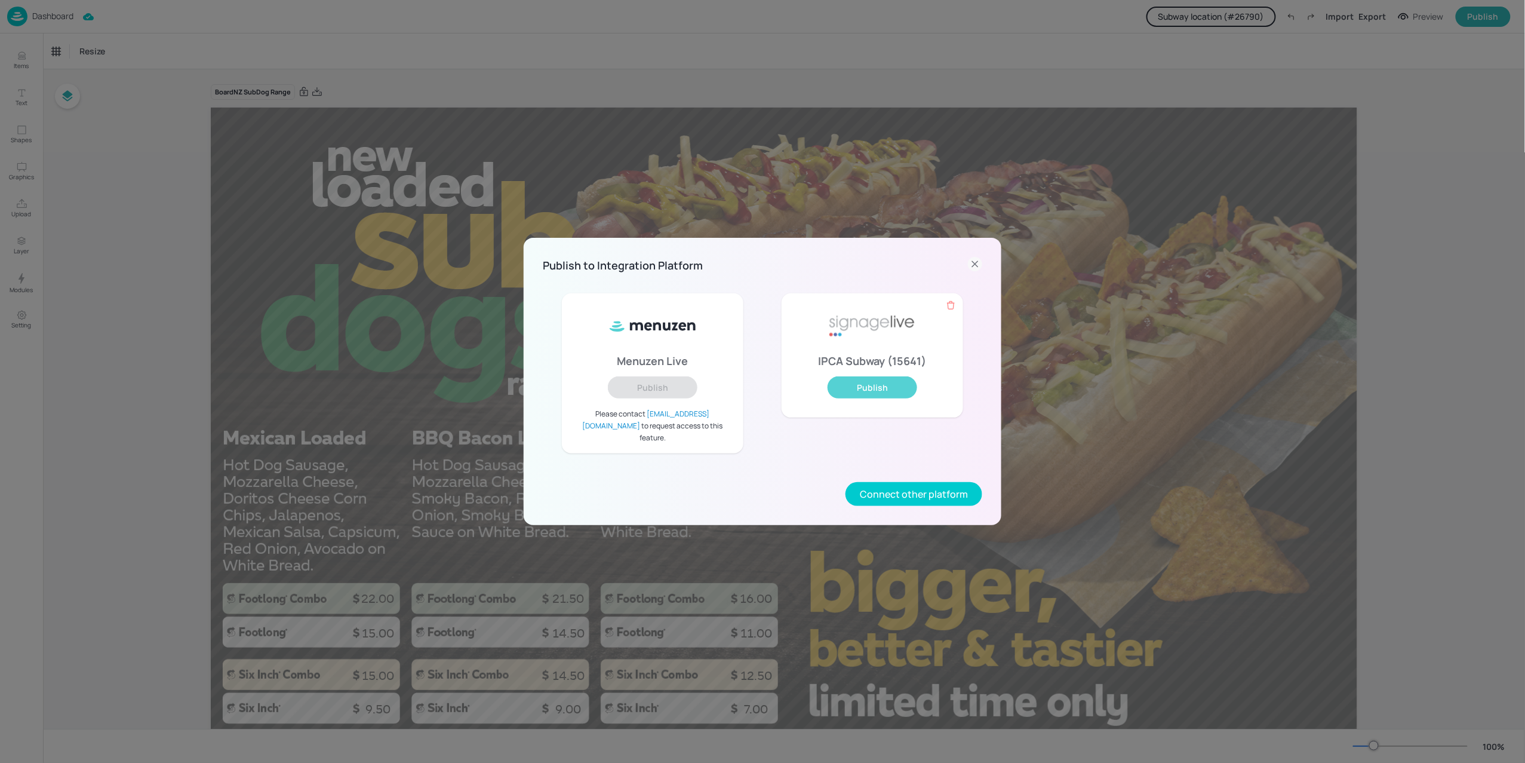
click at [866, 392] on button "Publish" at bounding box center [873, 387] width 90 height 22
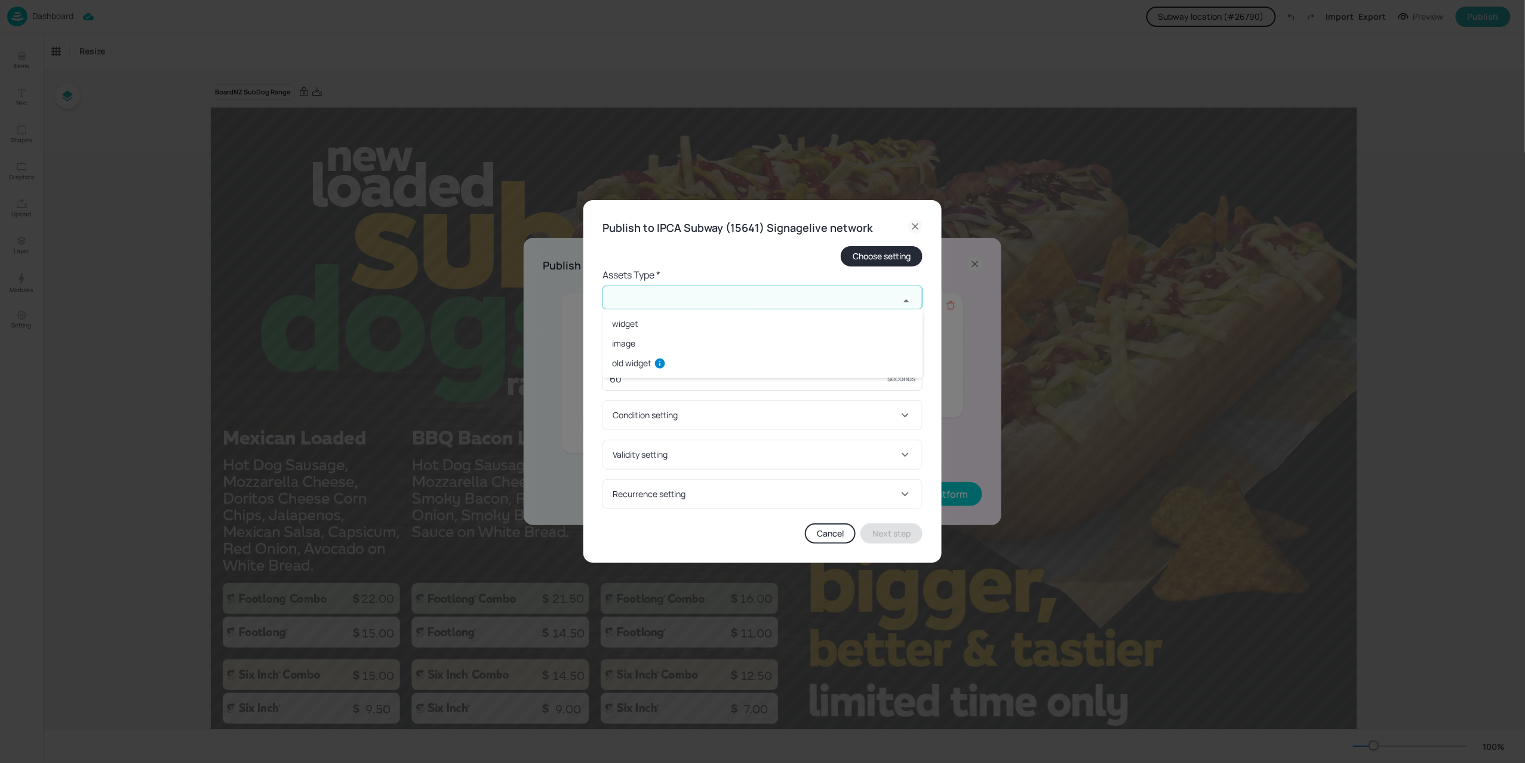
click at [709, 294] on input "text" at bounding box center [751, 297] width 297 height 24
click at [646, 363] on li "old widget" at bounding box center [763, 363] width 320 height 20
type input "old widget"
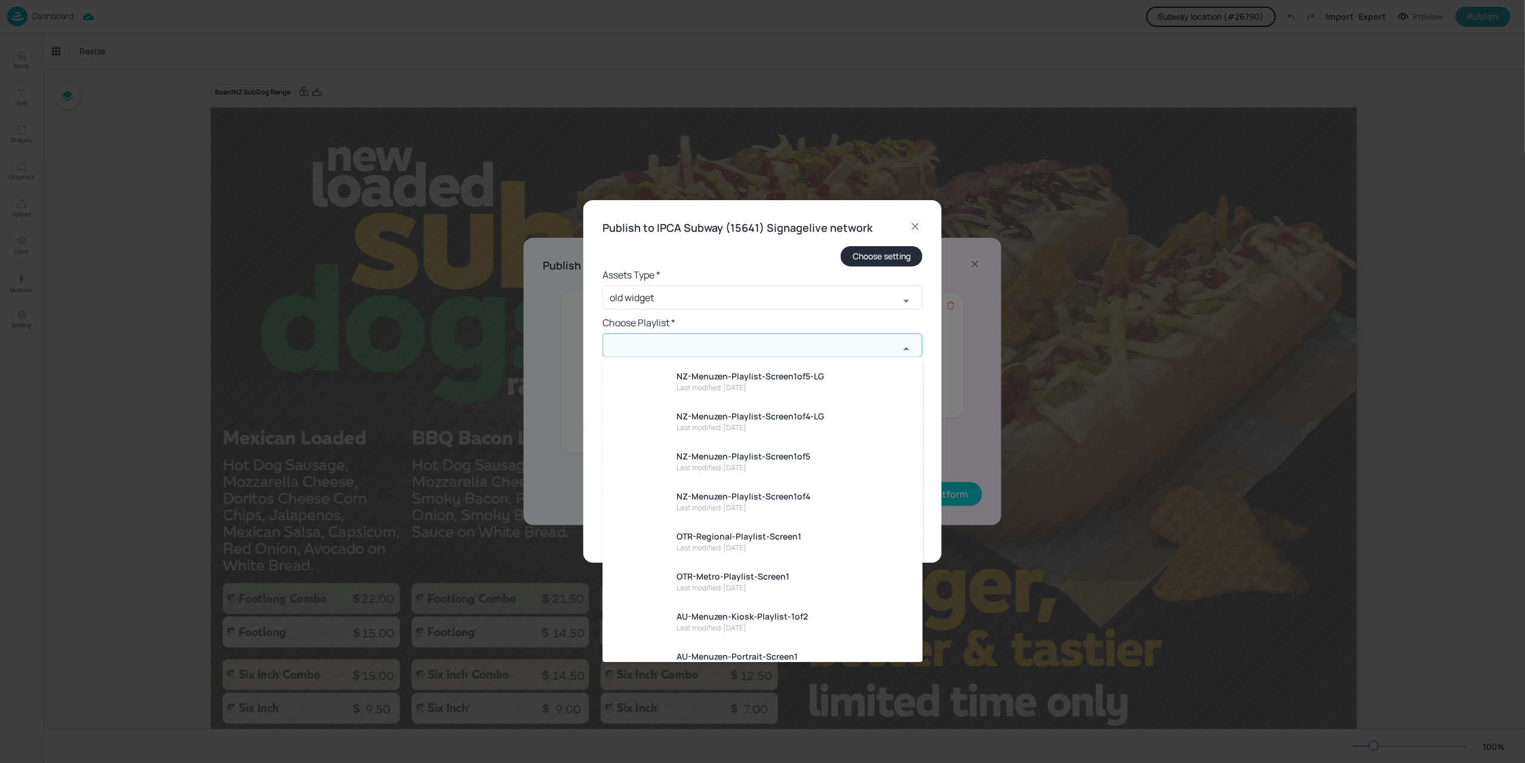
click at [650, 345] on input "text" at bounding box center [751, 345] width 297 height 24
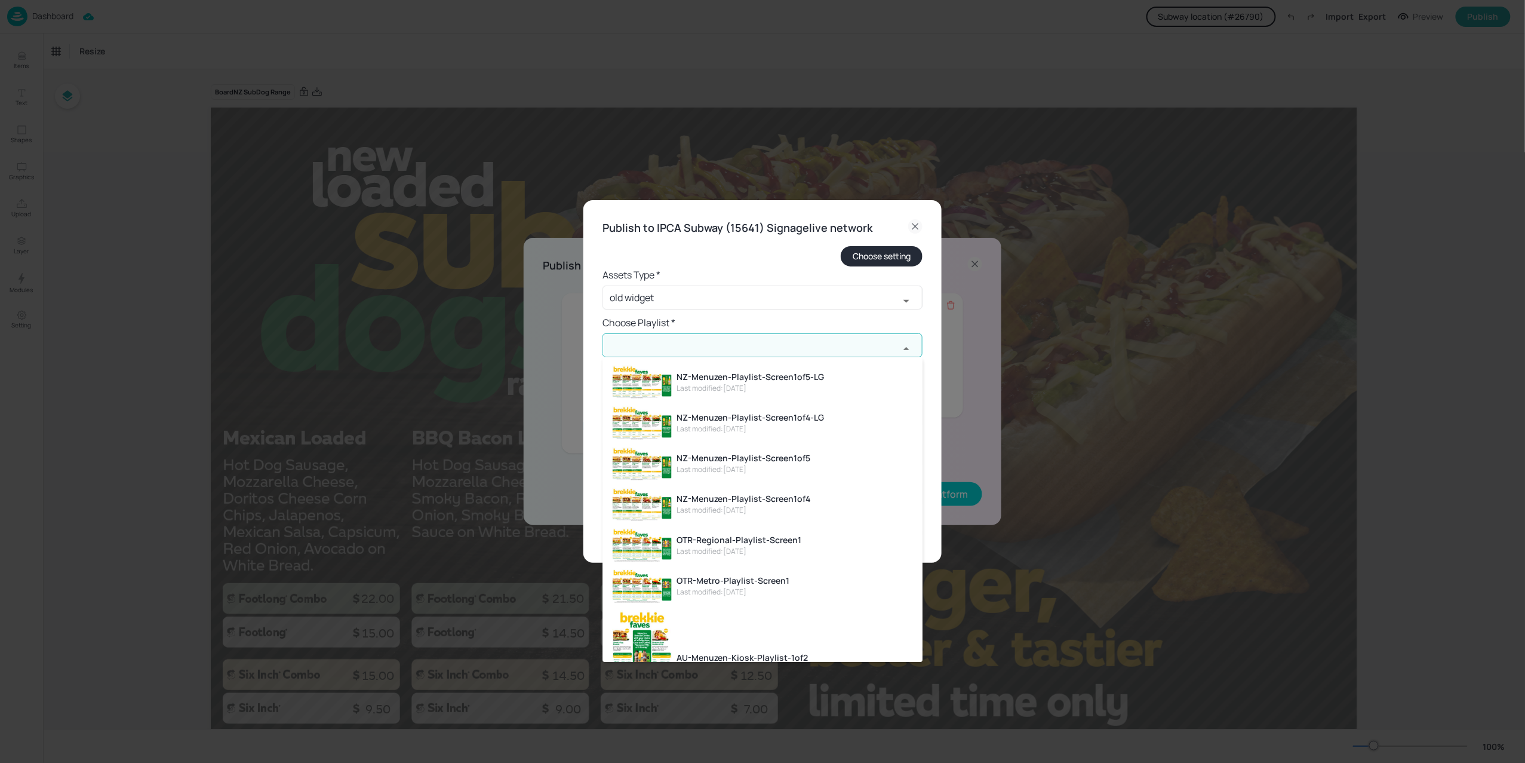
click at [719, 422] on div "NZ-Menuzen-Playlist-Screen1of4-LG" at bounding box center [750, 417] width 147 height 13
type input "NZ-Menuzen-Playlist-Screen1of4-LG"
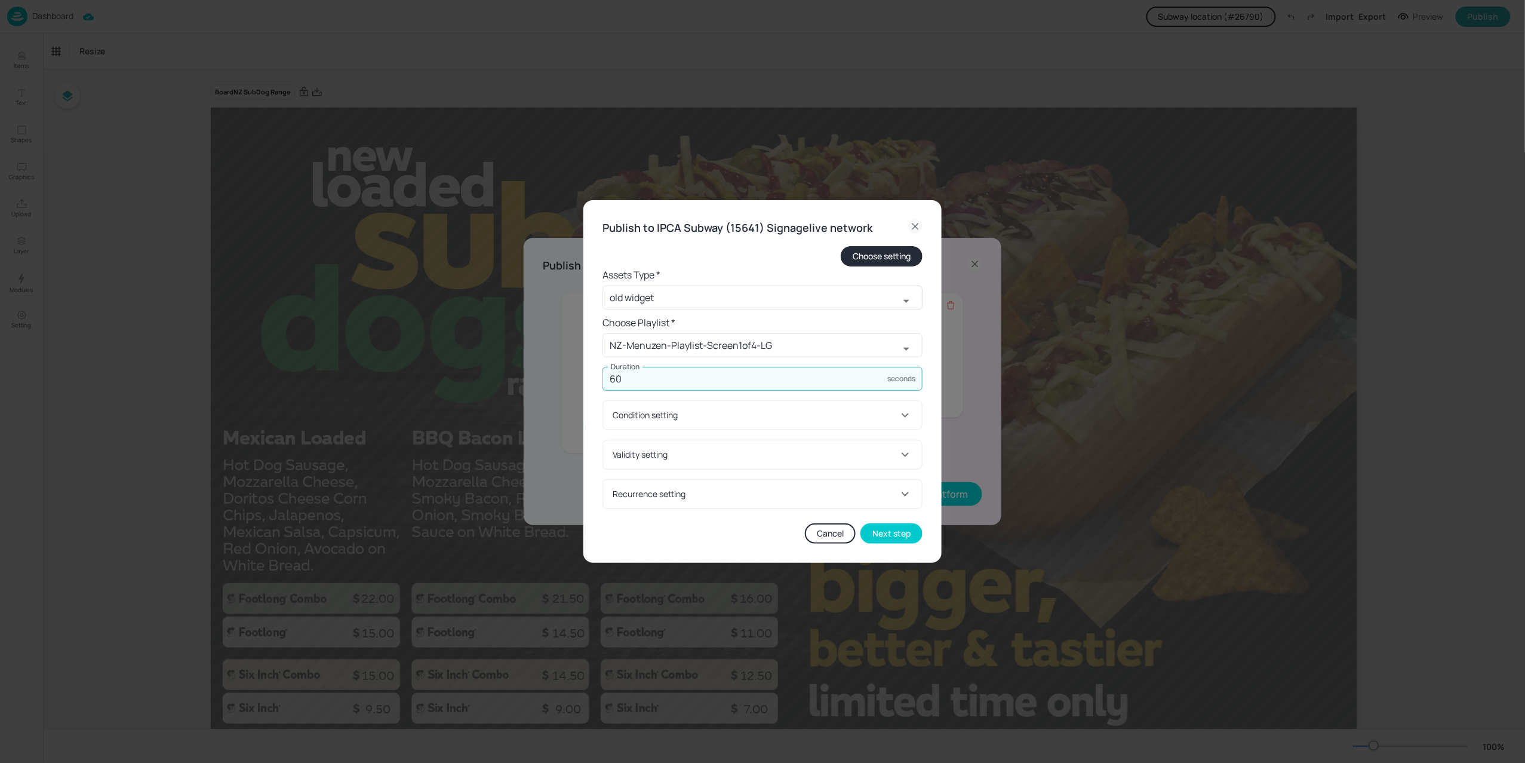
click at [863, 382] on input "60" at bounding box center [745, 379] width 285 height 24
type input "15"
click at [753, 418] on div "Condition setting" at bounding box center [755, 414] width 285 height 13
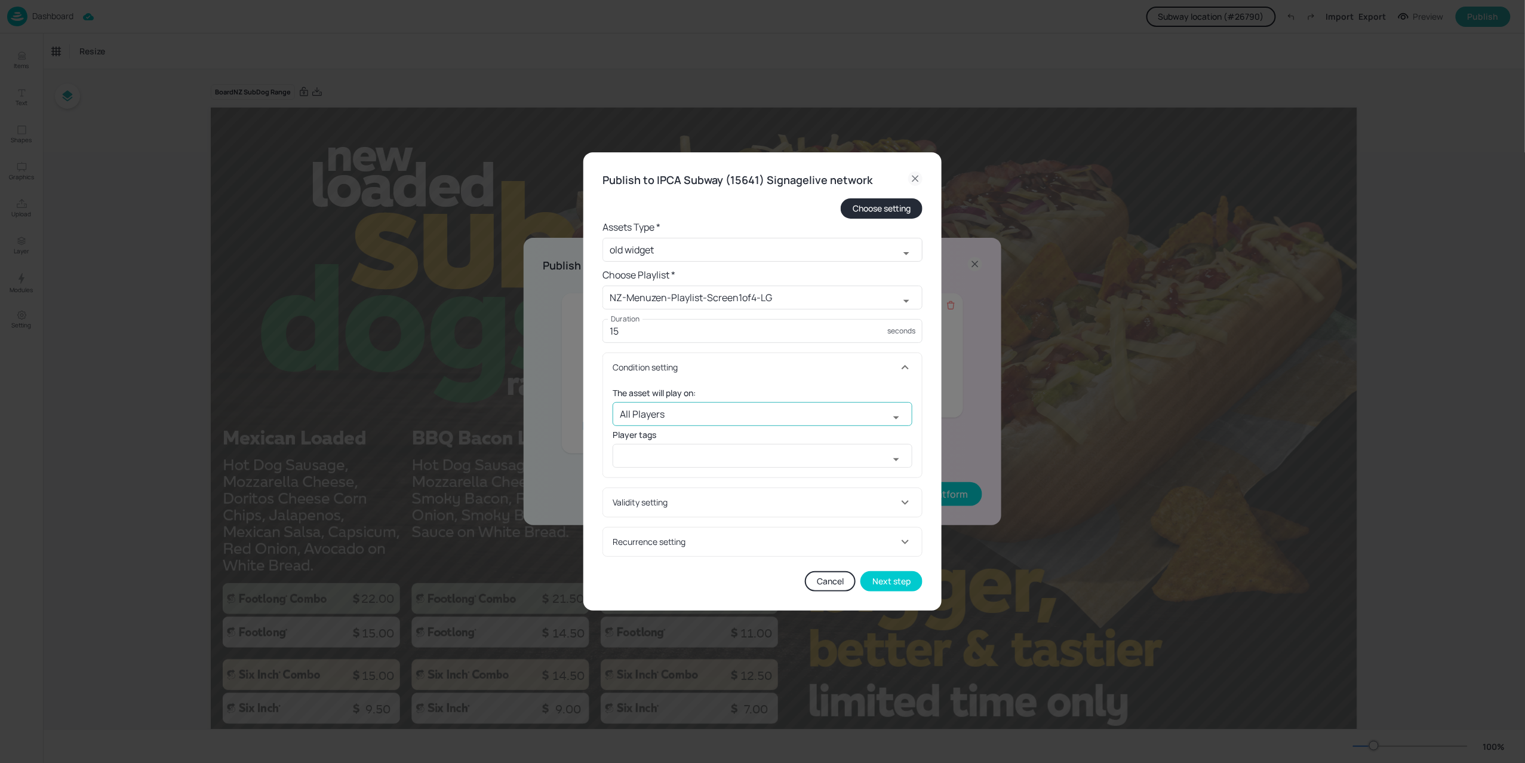
click at [705, 410] on input "All Players" at bounding box center [751, 414] width 276 height 24
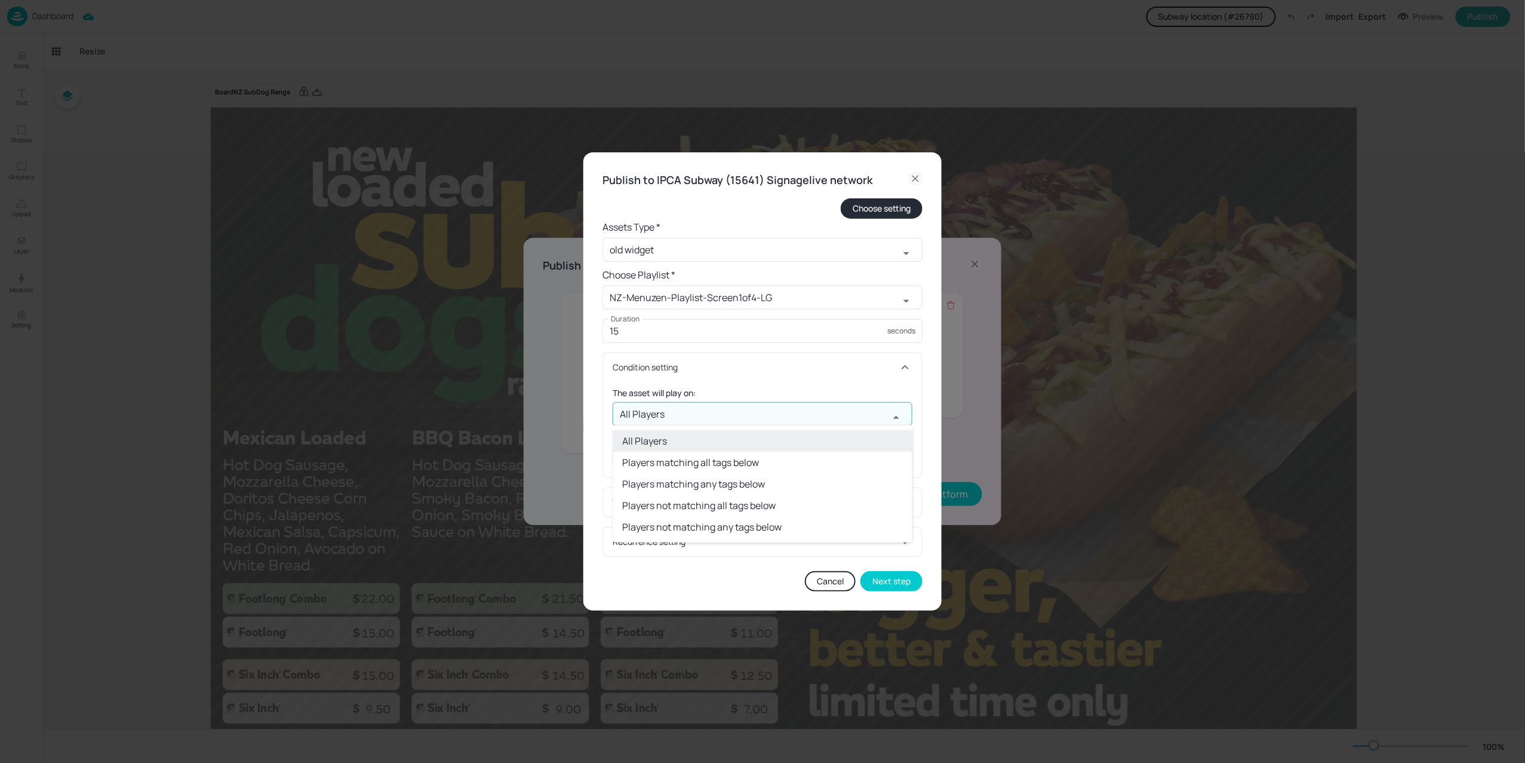
click at [701, 528] on li "Players not matching any tags below" at bounding box center [762, 526] width 299 height 21
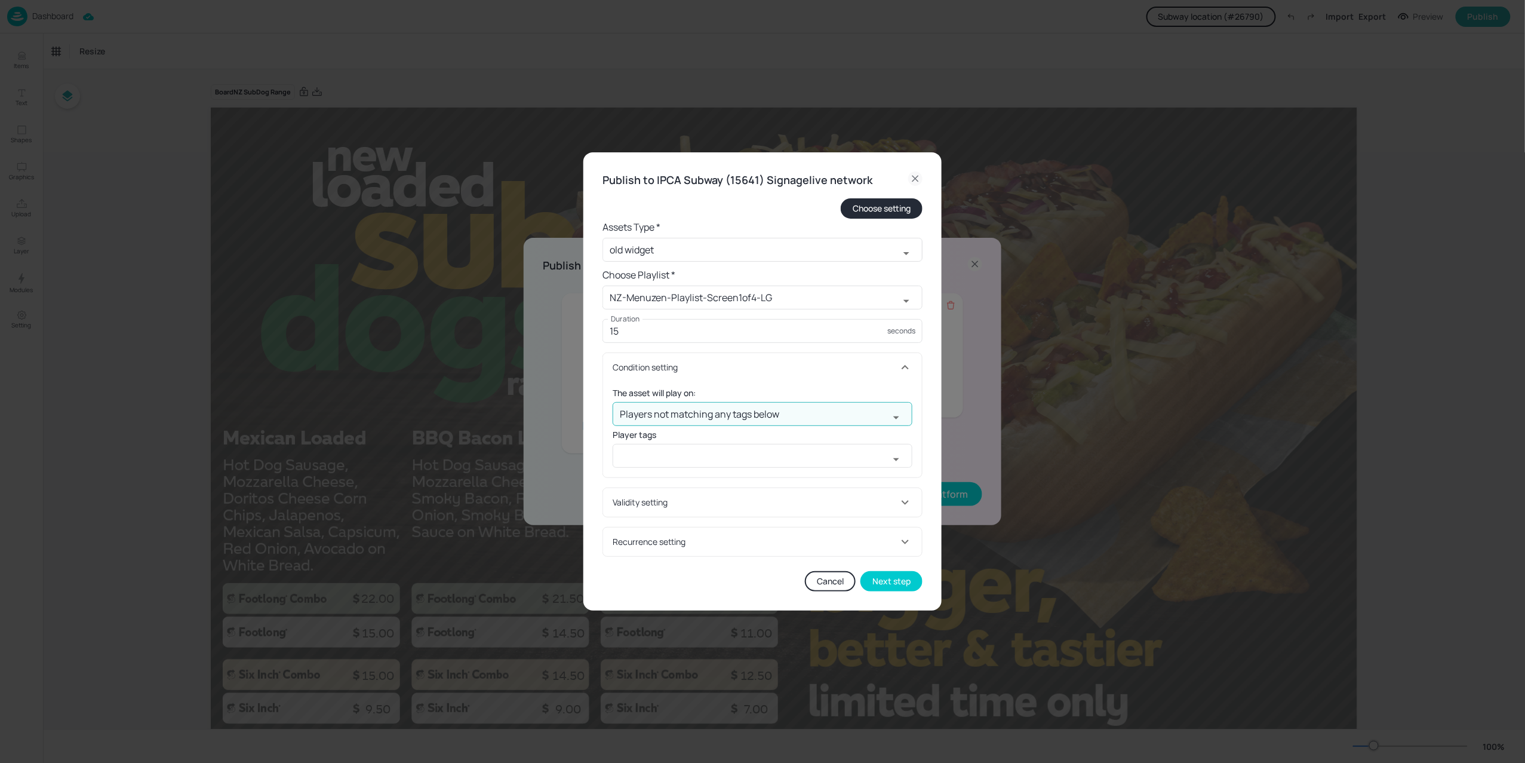
type input "Players not matching any tags below"
click at [677, 457] on input "text" at bounding box center [751, 456] width 276 height 24
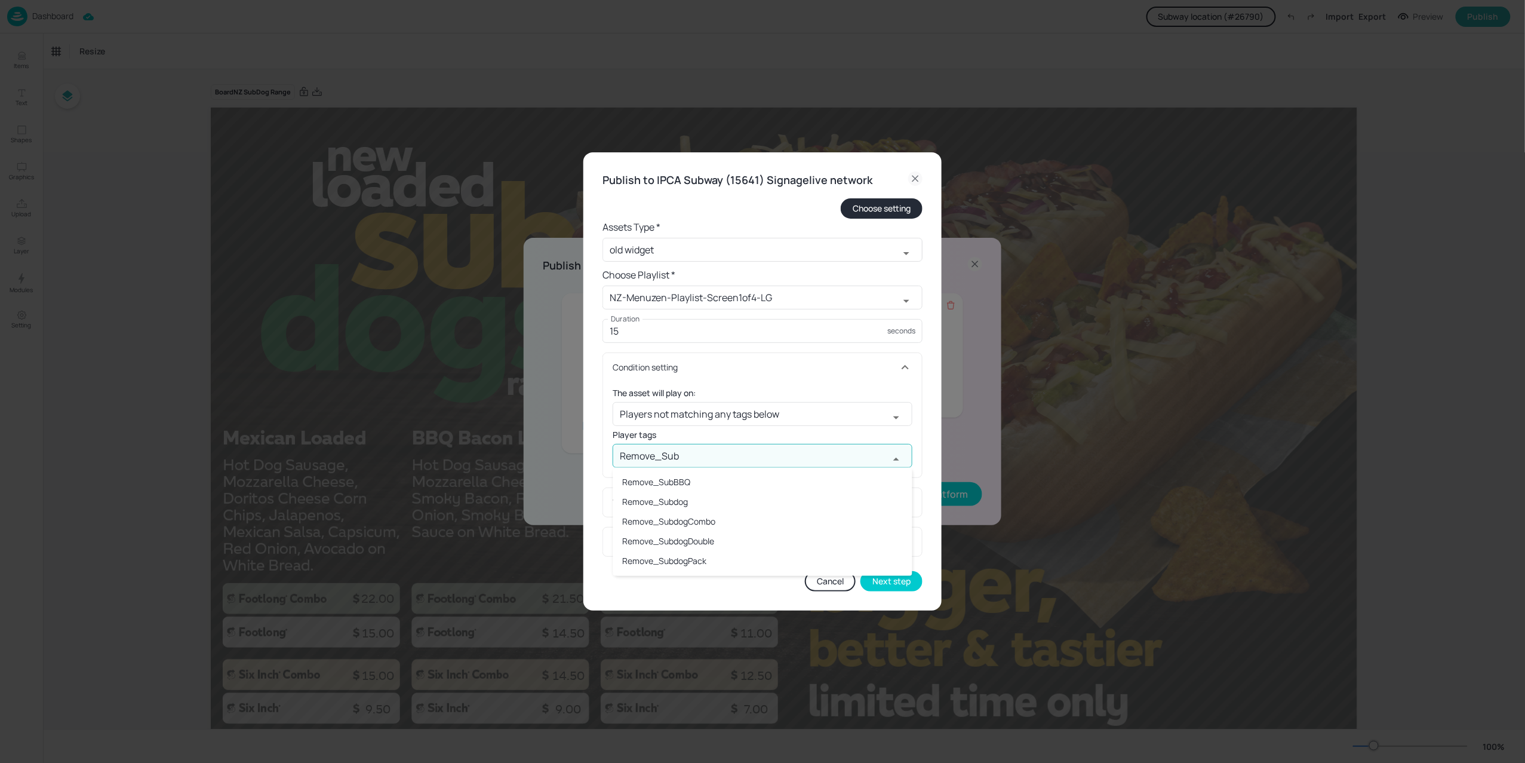
type input "Remove_Subd"
click at [681, 502] on li "Remove_SubdogCombo" at bounding box center [762, 502] width 299 height 20
click at [883, 580] on button "Next step" at bounding box center [892, 581] width 62 height 20
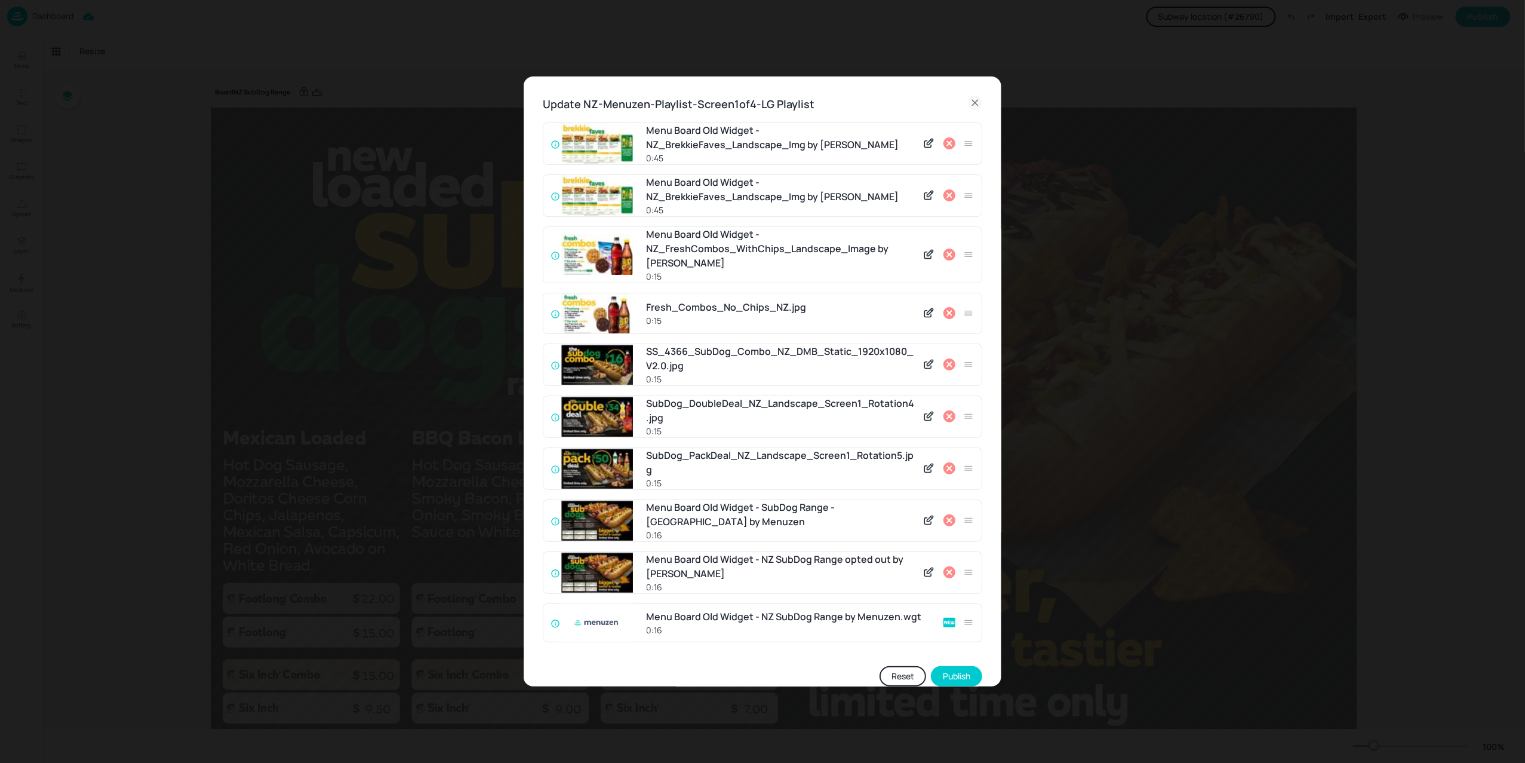
scroll to position [21, 0]
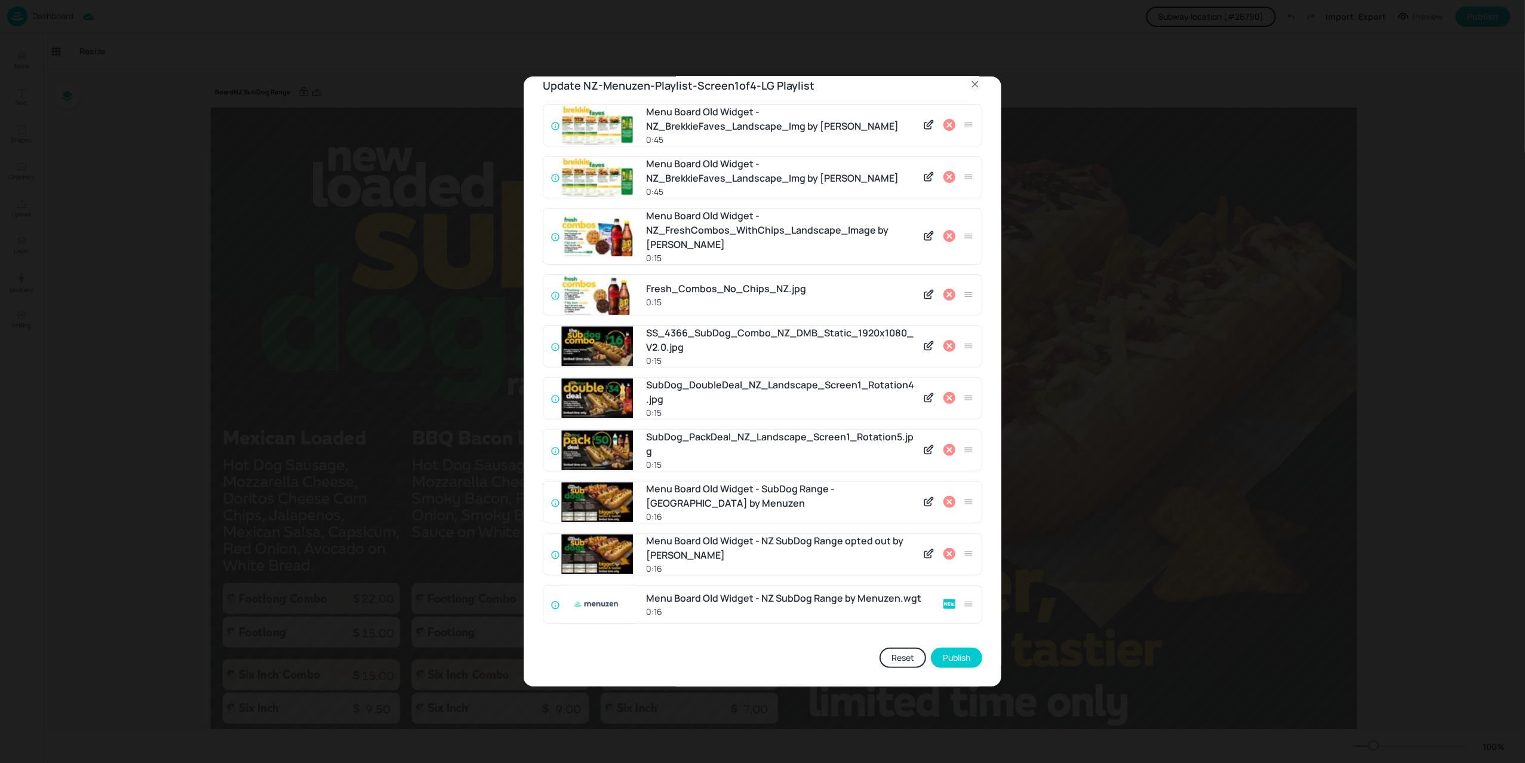
click at [923, 500] on icon at bounding box center [929, 502] width 13 height 12
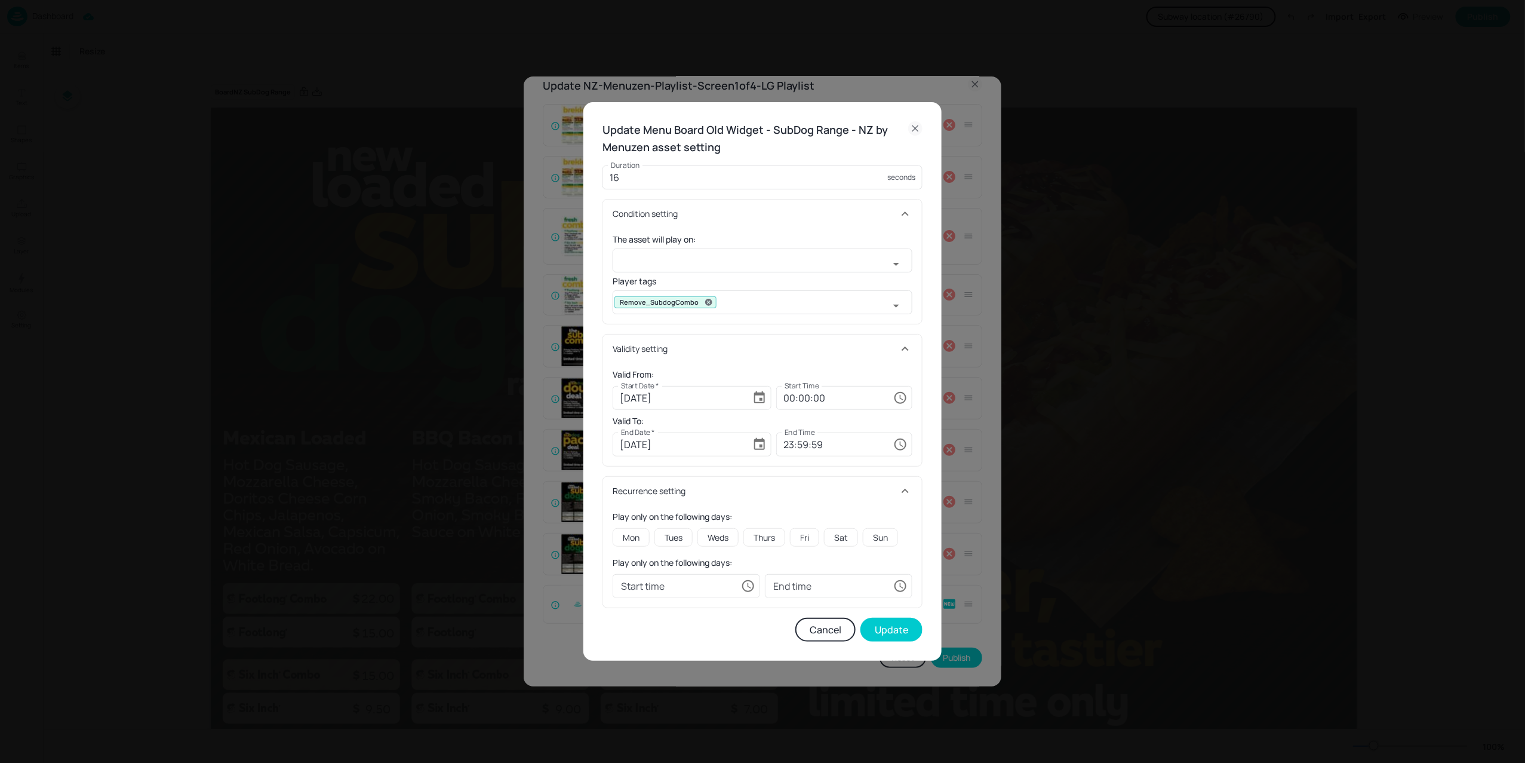
type input "Players not matching any tags below"
click at [918, 125] on icon at bounding box center [915, 128] width 14 height 14
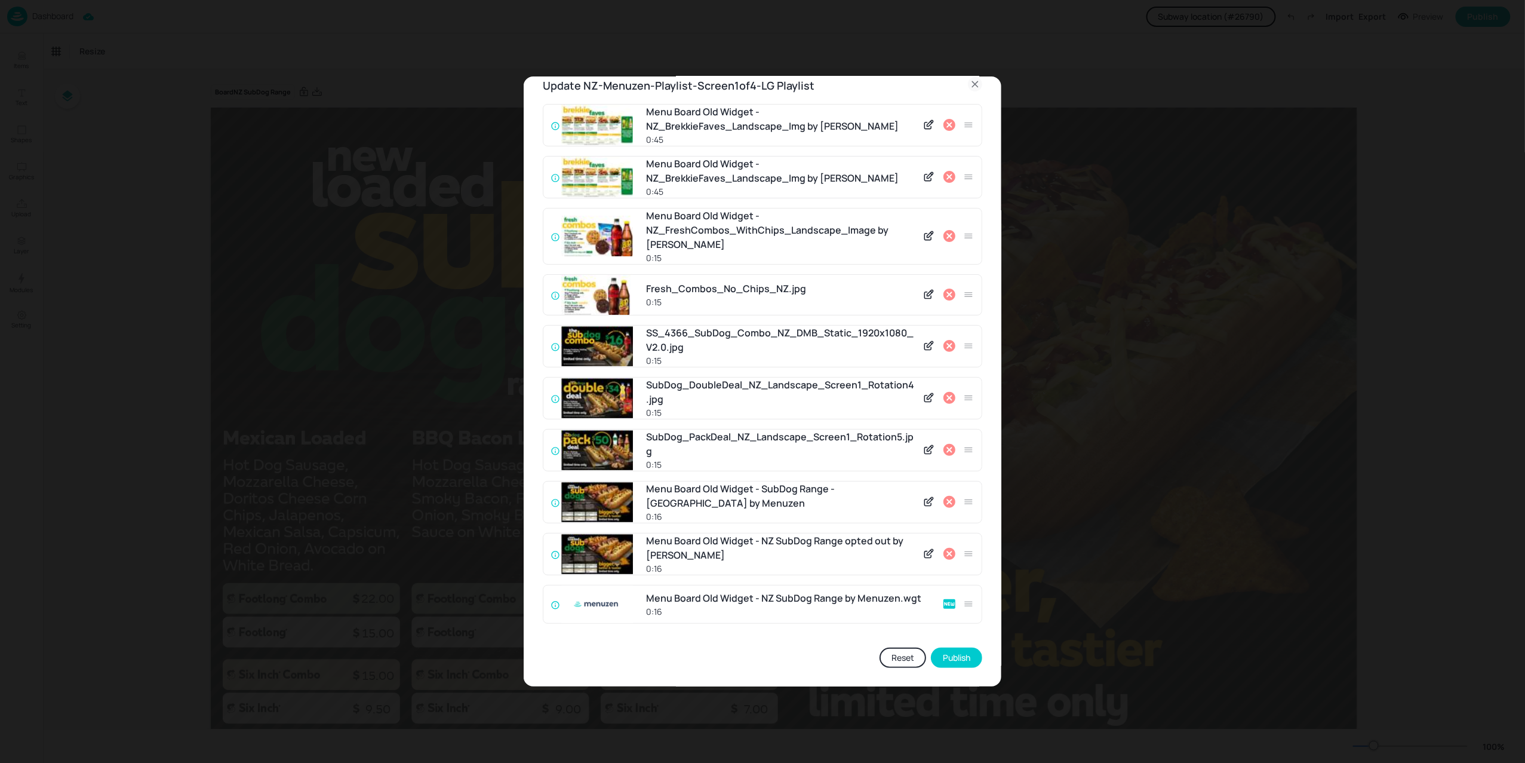
click at [944, 498] on icon at bounding box center [950, 502] width 12 height 12
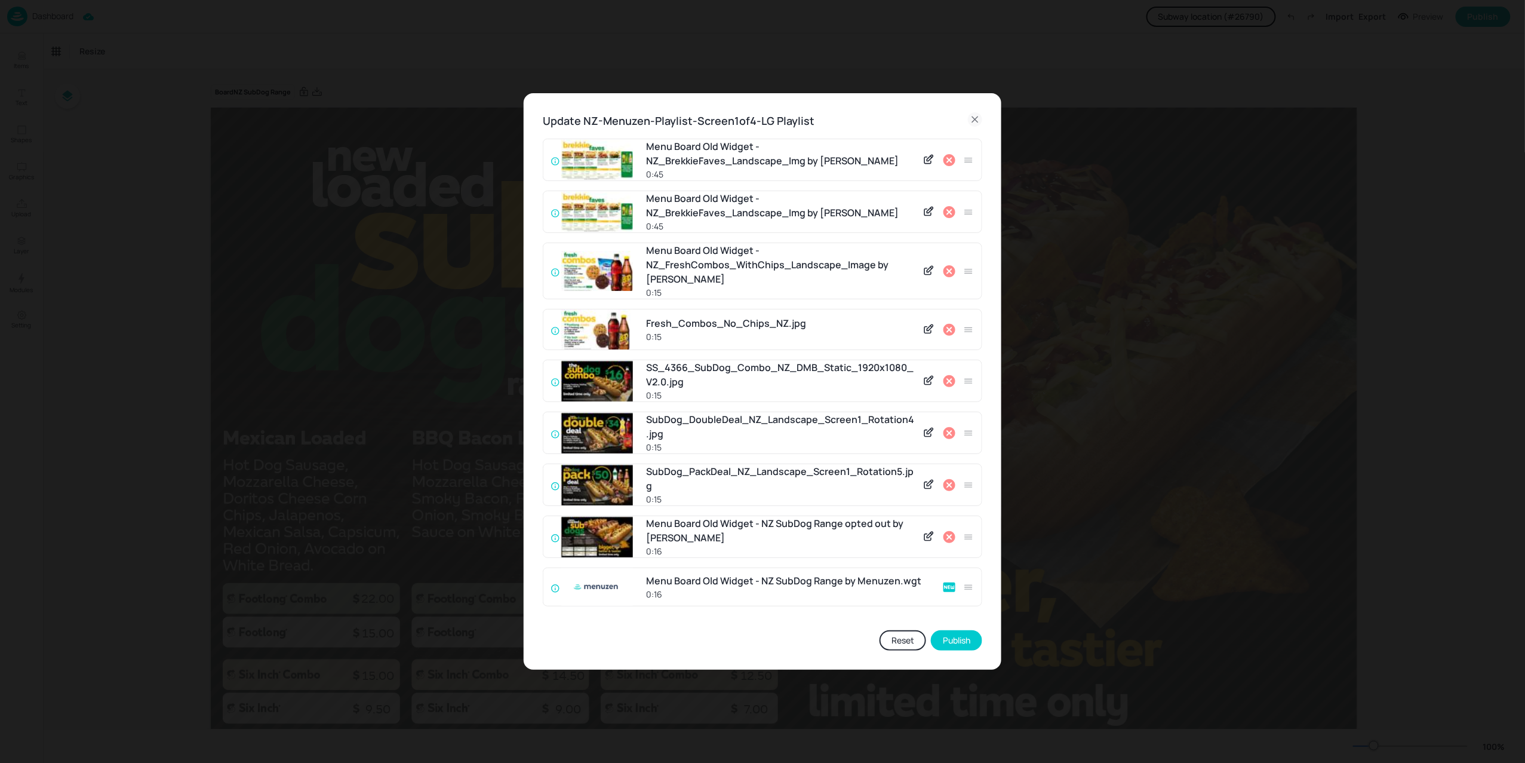
drag, startPoint x: 660, startPoint y: 588, endPoint x: 679, endPoint y: 509, distance: 81.0
click at [679, 509] on div "Menu Board Old Widget - NZ_BrekkieFaves_Landscape_Img by Menuzen 0:45 Menu Boar…" at bounding box center [763, 377] width 440 height 477
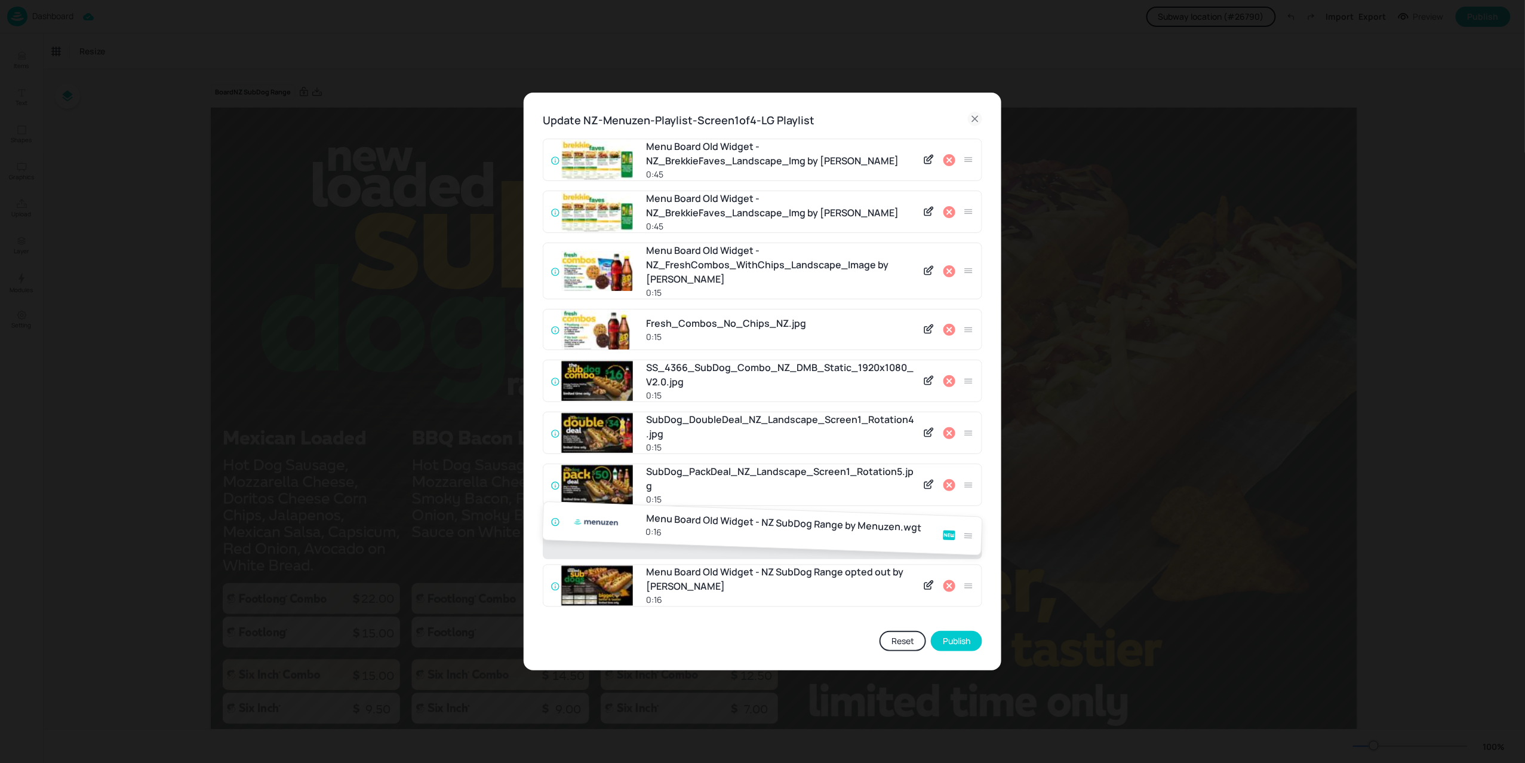
drag, startPoint x: 973, startPoint y: 586, endPoint x: 970, endPoint y: 521, distance: 65.1
click at [970, 521] on div "Menu Board Old Widget - NZ_BrekkieFaves_Landscape_Img by Menuzen 0:45 Menu Boar…" at bounding box center [763, 378] width 440 height 478
click at [926, 588] on icon at bounding box center [929, 585] width 13 height 12
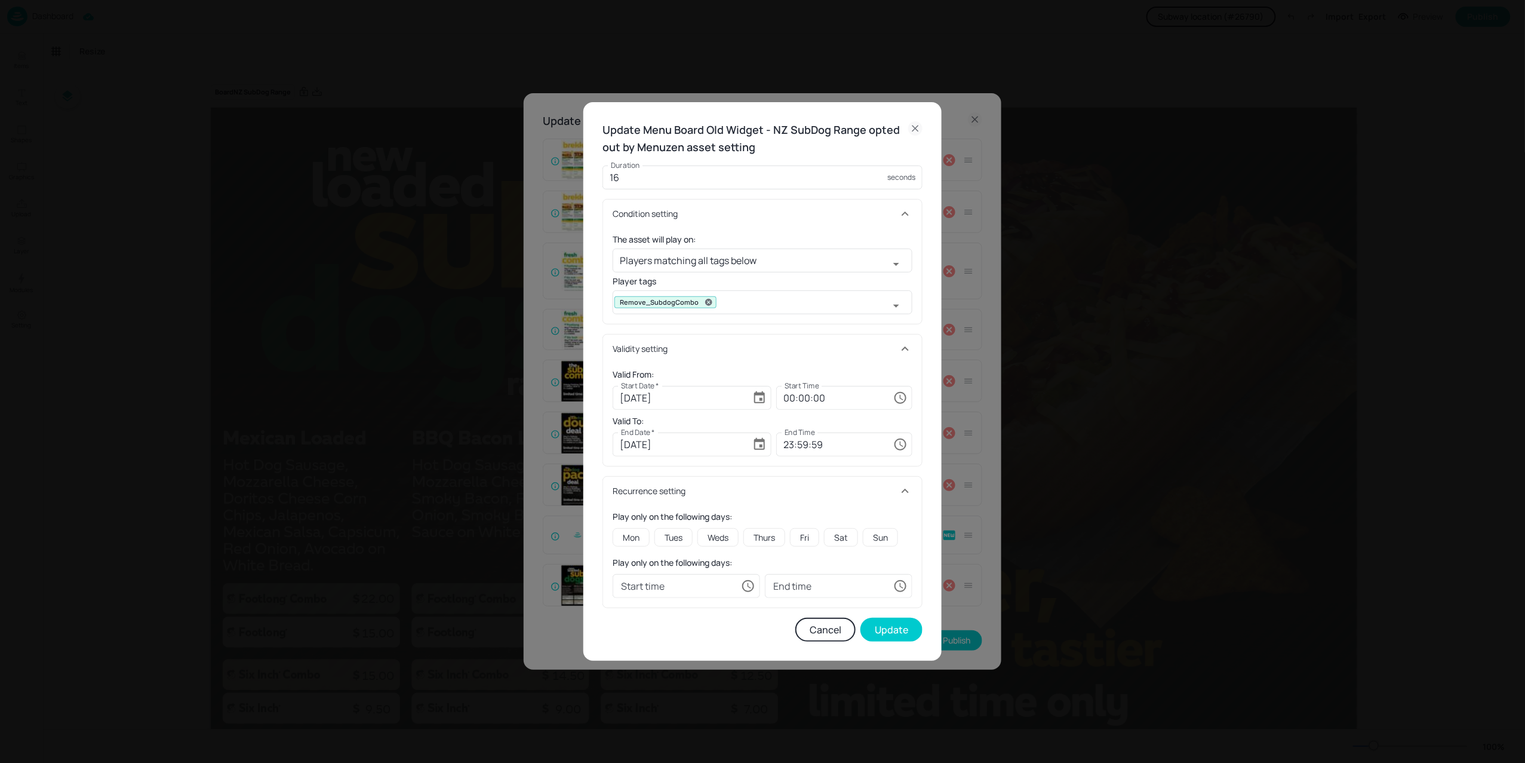
click at [818, 635] on button "Cancel" at bounding box center [825, 629] width 60 height 24
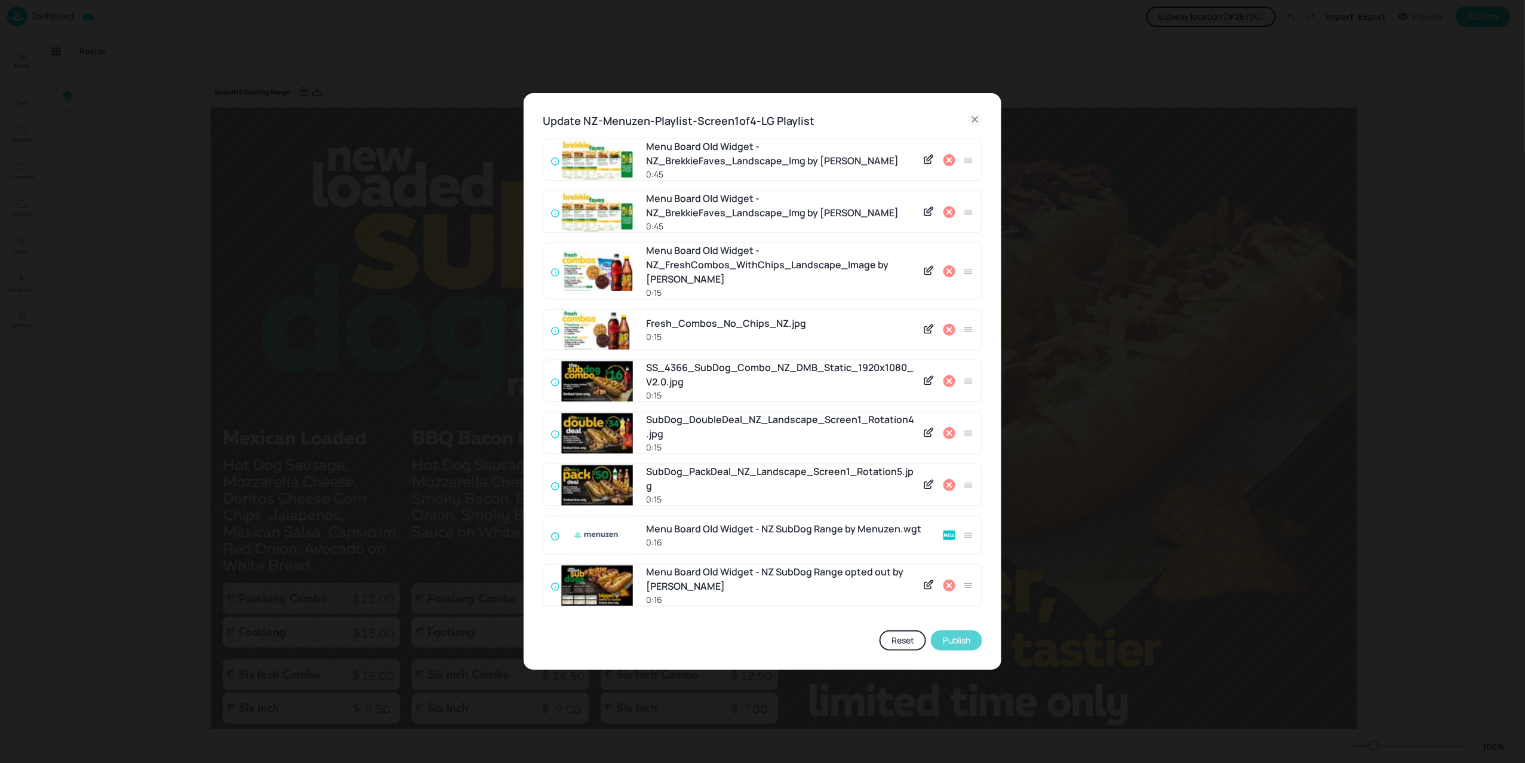
click at [955, 645] on button "Publish" at bounding box center [956, 640] width 51 height 20
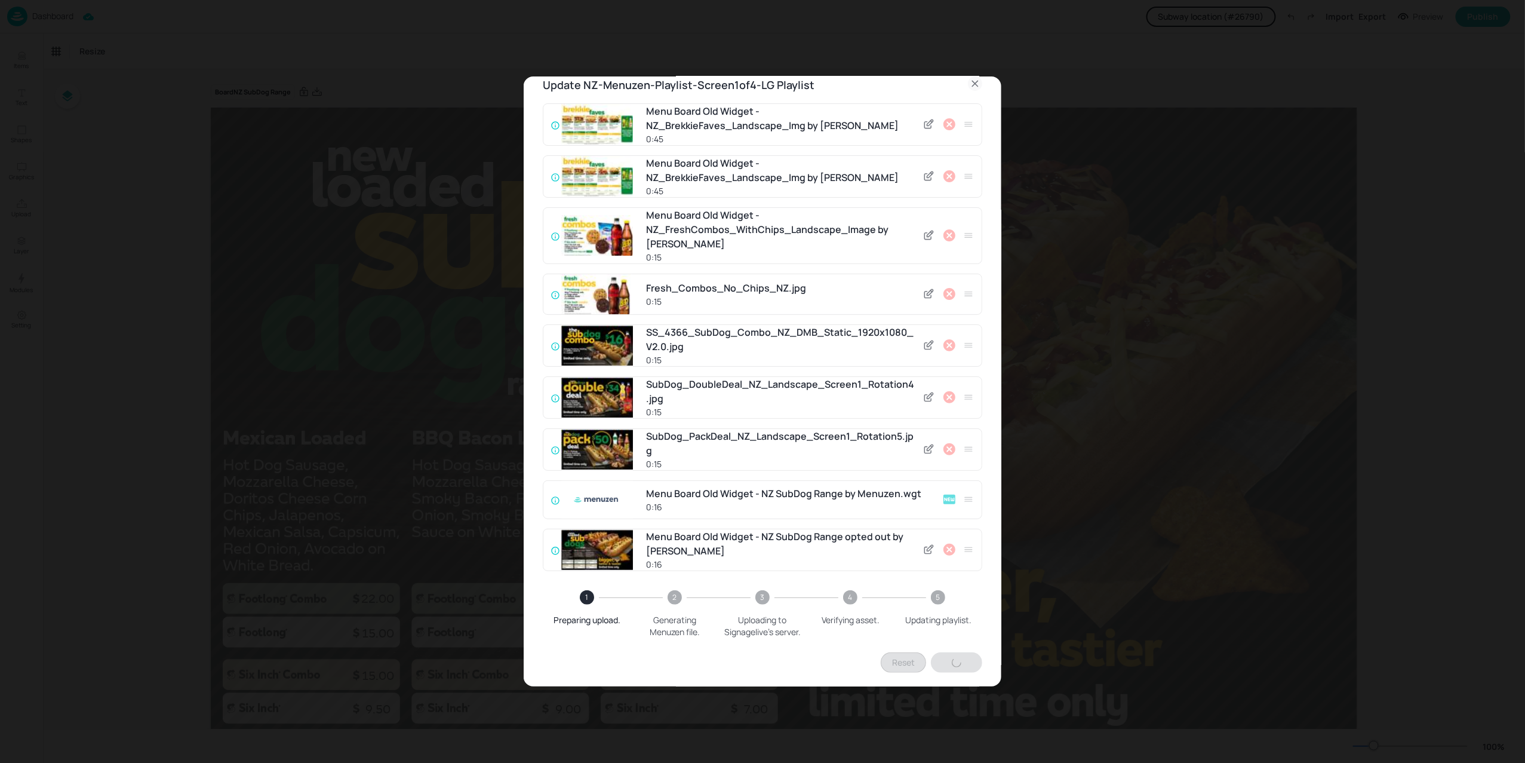
scroll to position [27, 0]
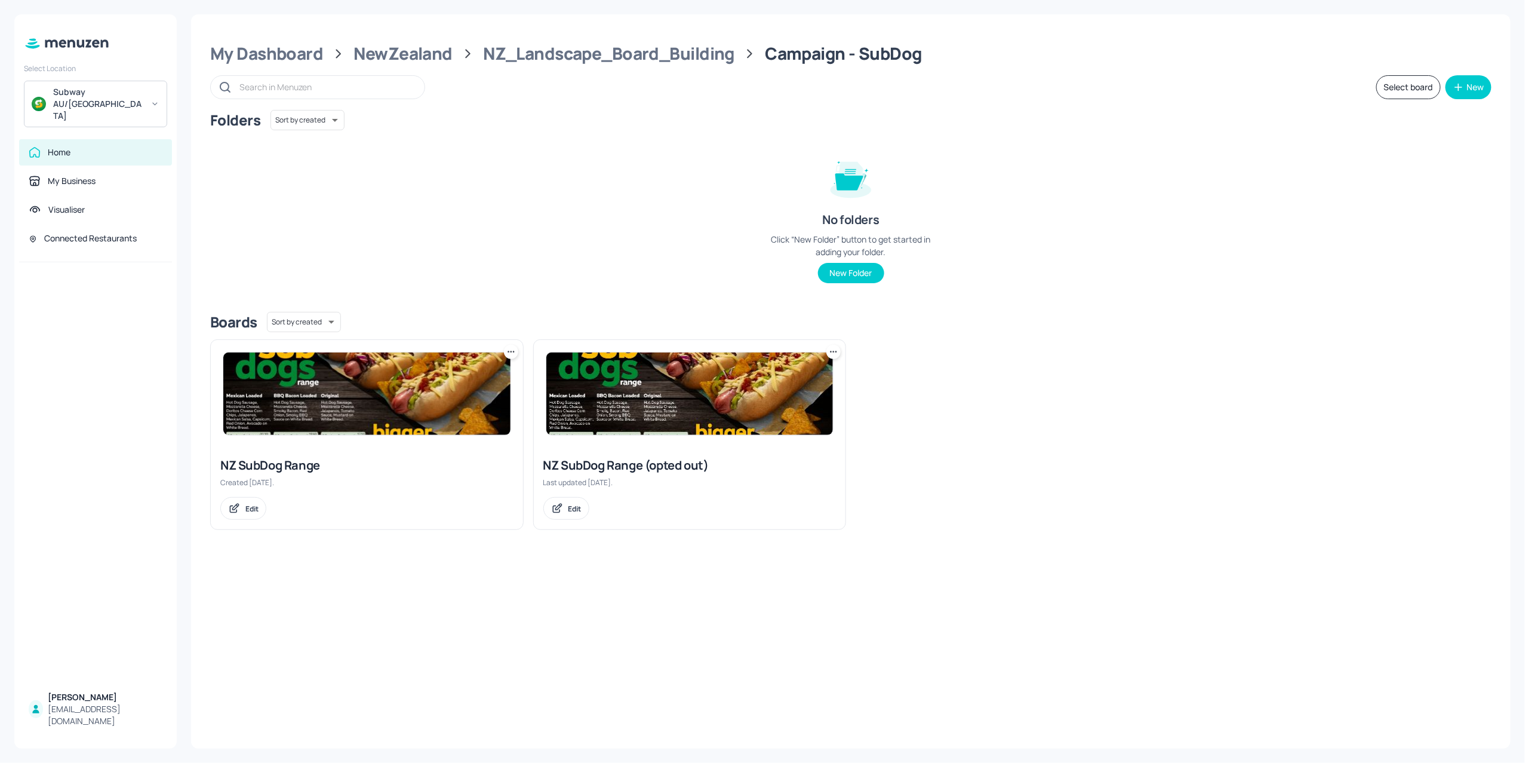
click at [347, 407] on img at bounding box center [366, 393] width 287 height 82
